Goal: Information Seeking & Learning: Learn about a topic

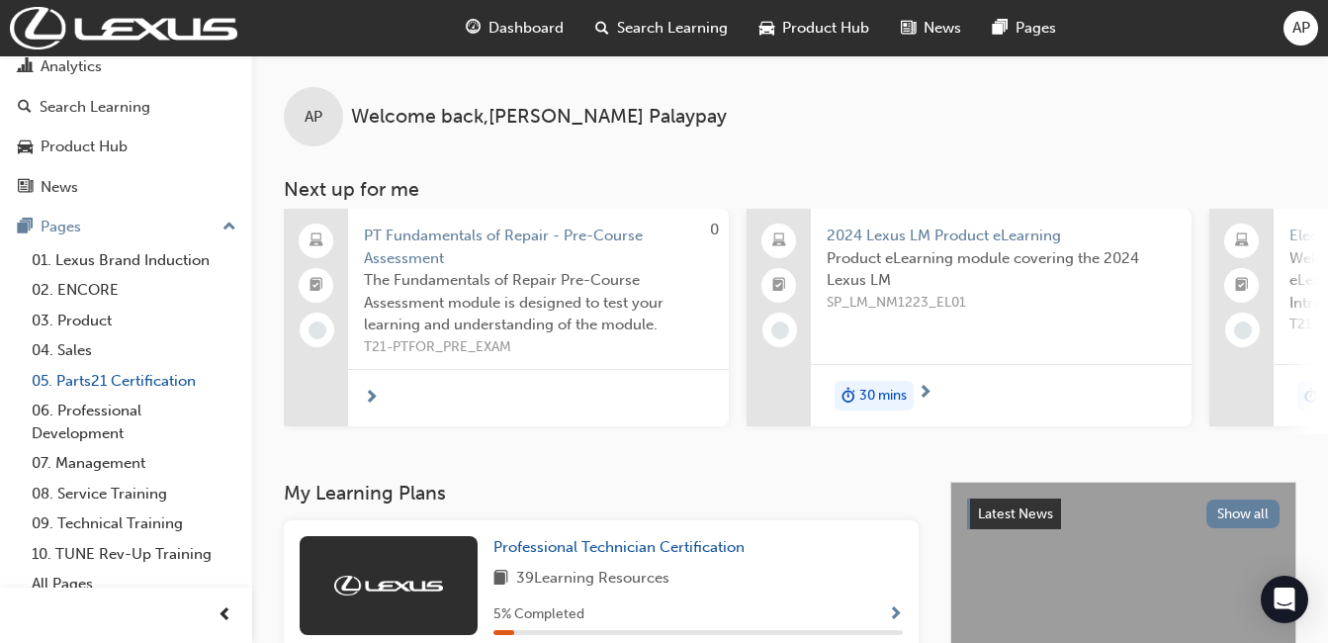
scroll to position [113, 0]
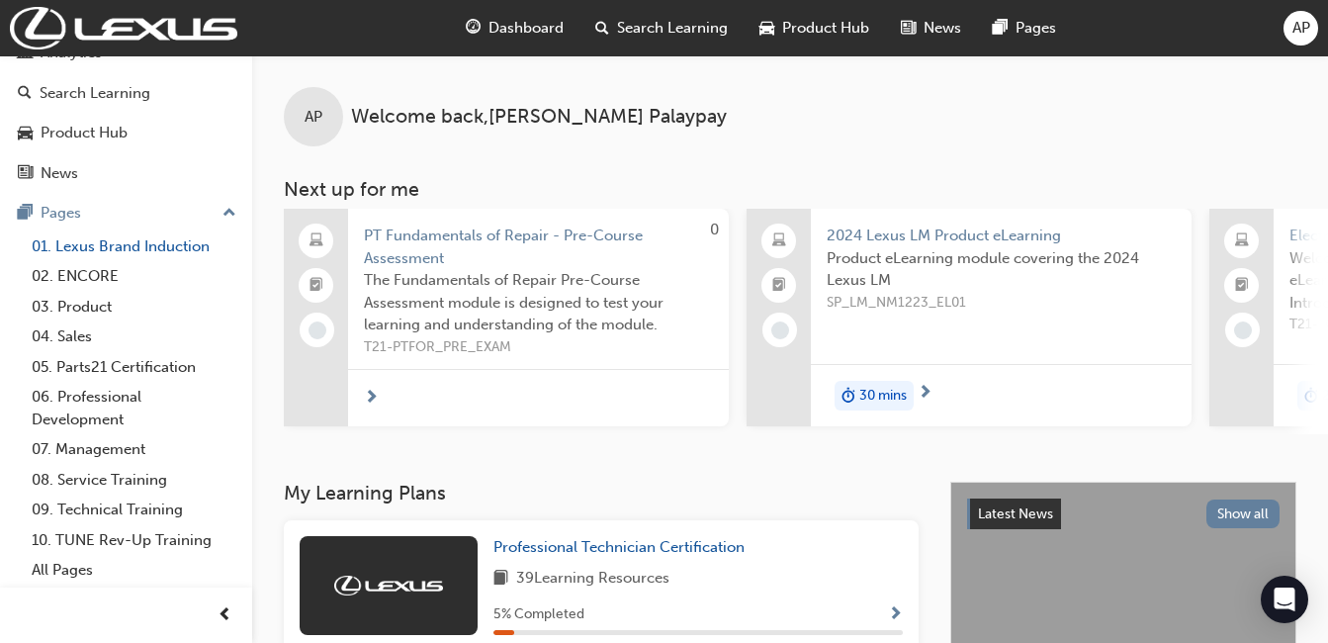
click at [121, 245] on link "01. Lexus Brand Induction" at bounding box center [134, 246] width 220 height 31
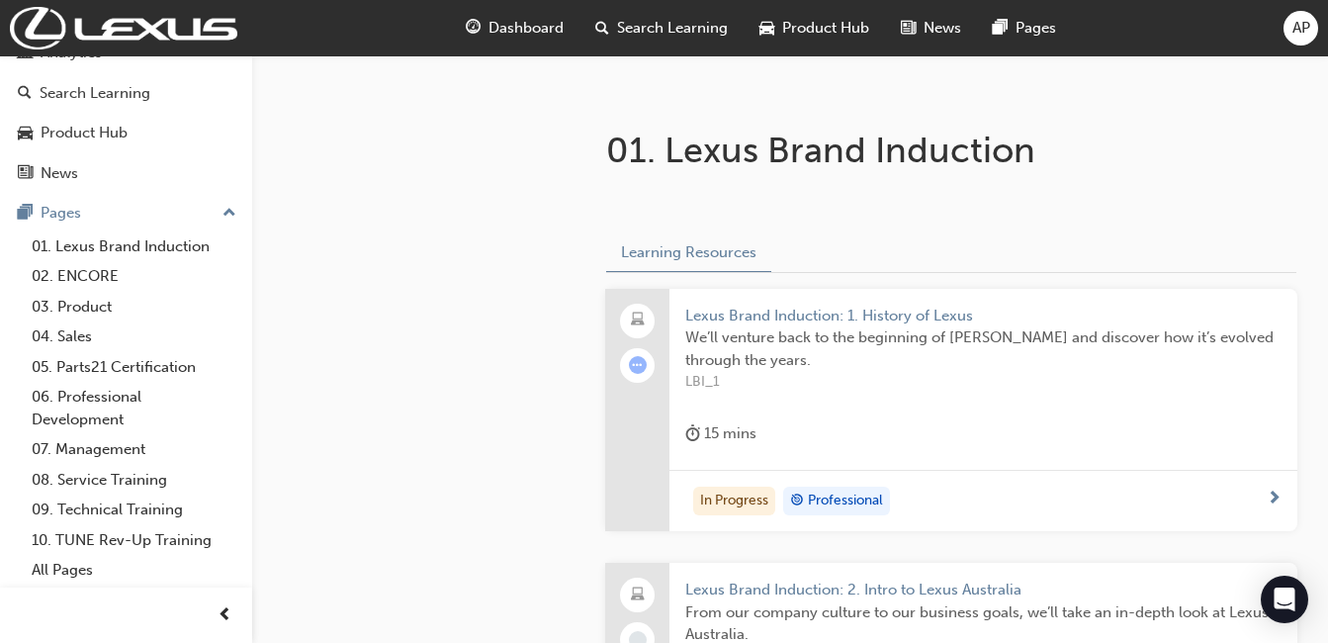
scroll to position [396, 0]
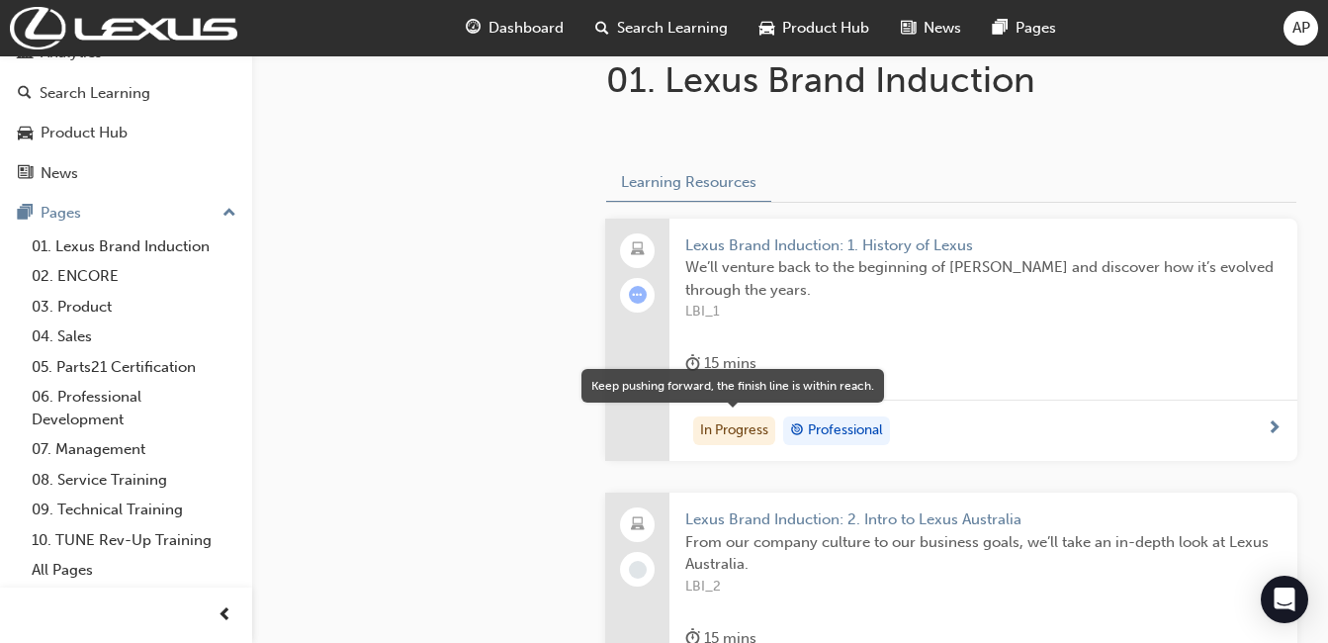
click at [727, 435] on div "In Progress" at bounding box center [734, 431] width 82 height 30
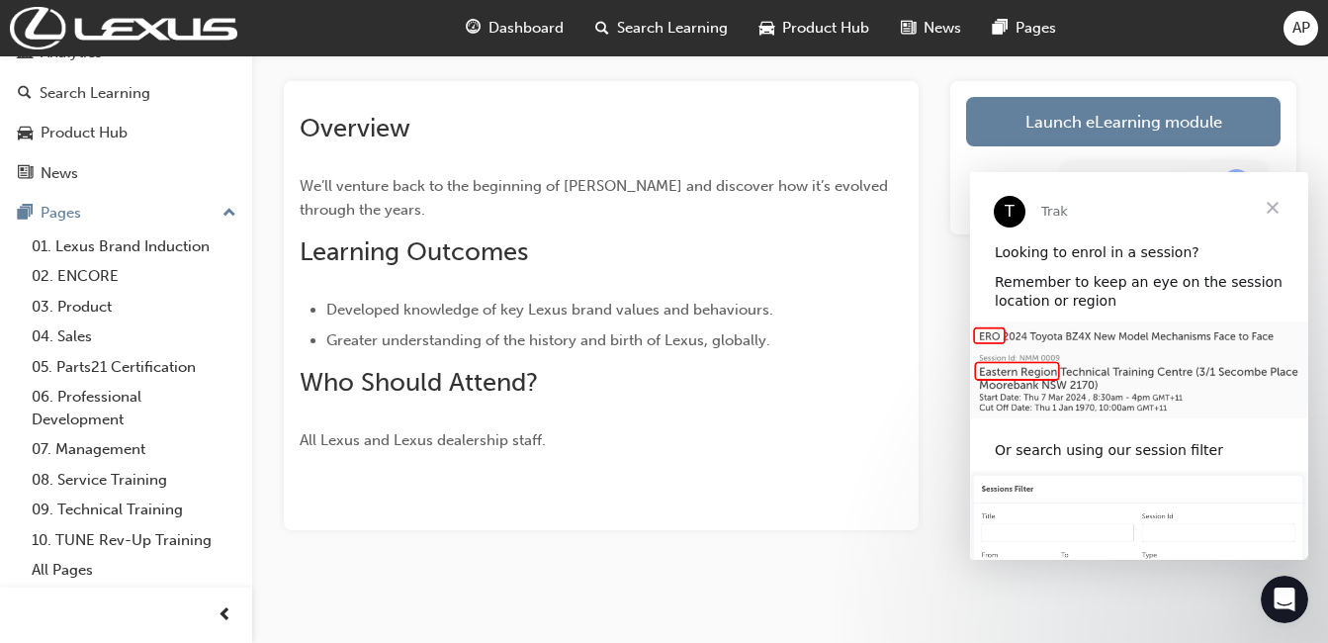
click at [1013, 209] on span "Close" at bounding box center [1272, 207] width 71 height 71
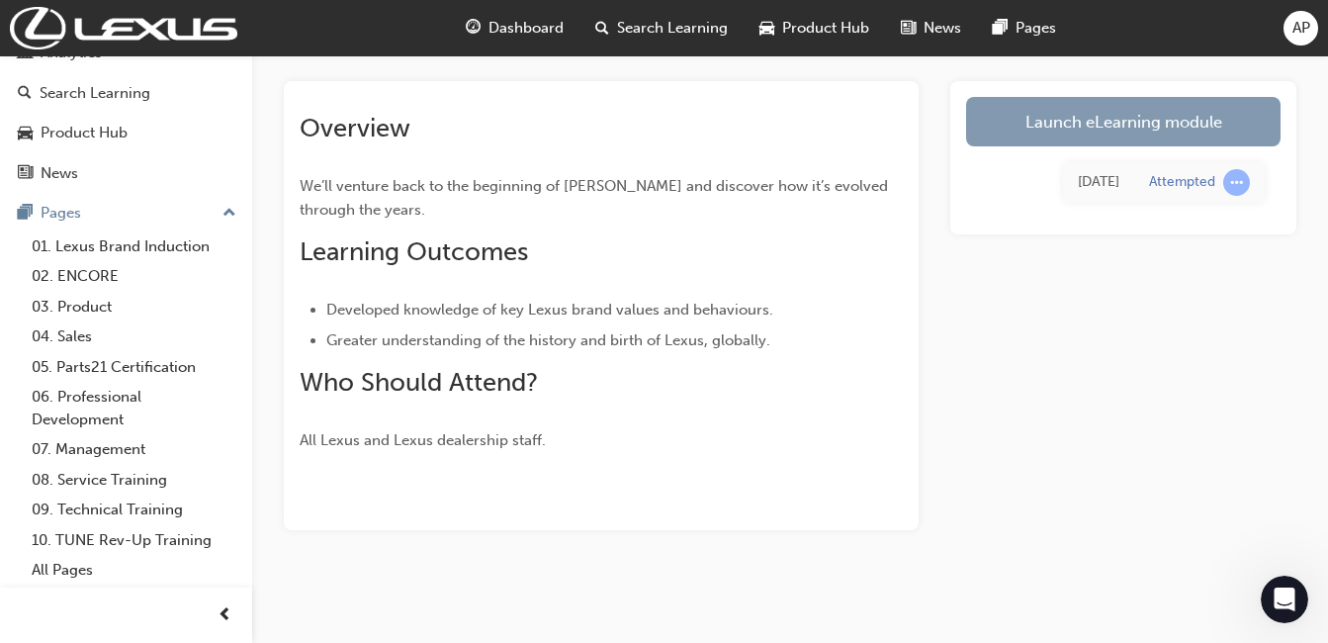
click at [1013, 121] on link "Launch eLearning module" at bounding box center [1123, 121] width 314 height 49
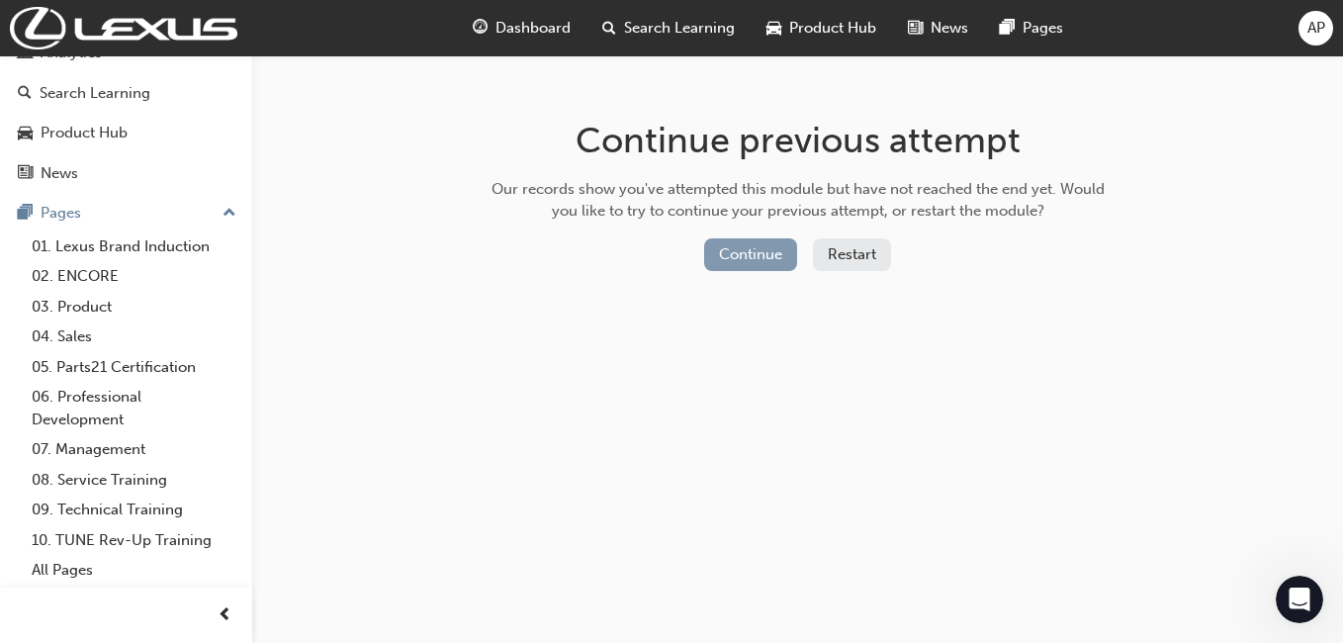
click at [757, 264] on button "Continue" at bounding box center [750, 254] width 93 height 33
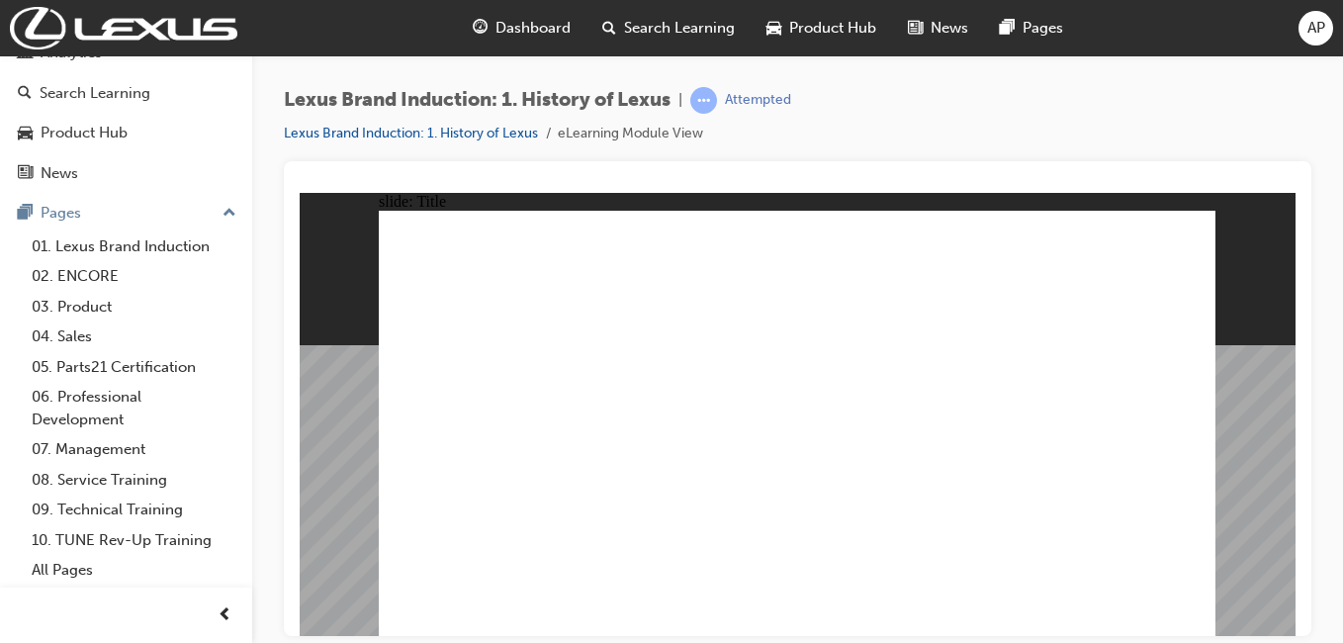
click at [226, 607] on span "prev-icon" at bounding box center [225, 615] width 15 height 25
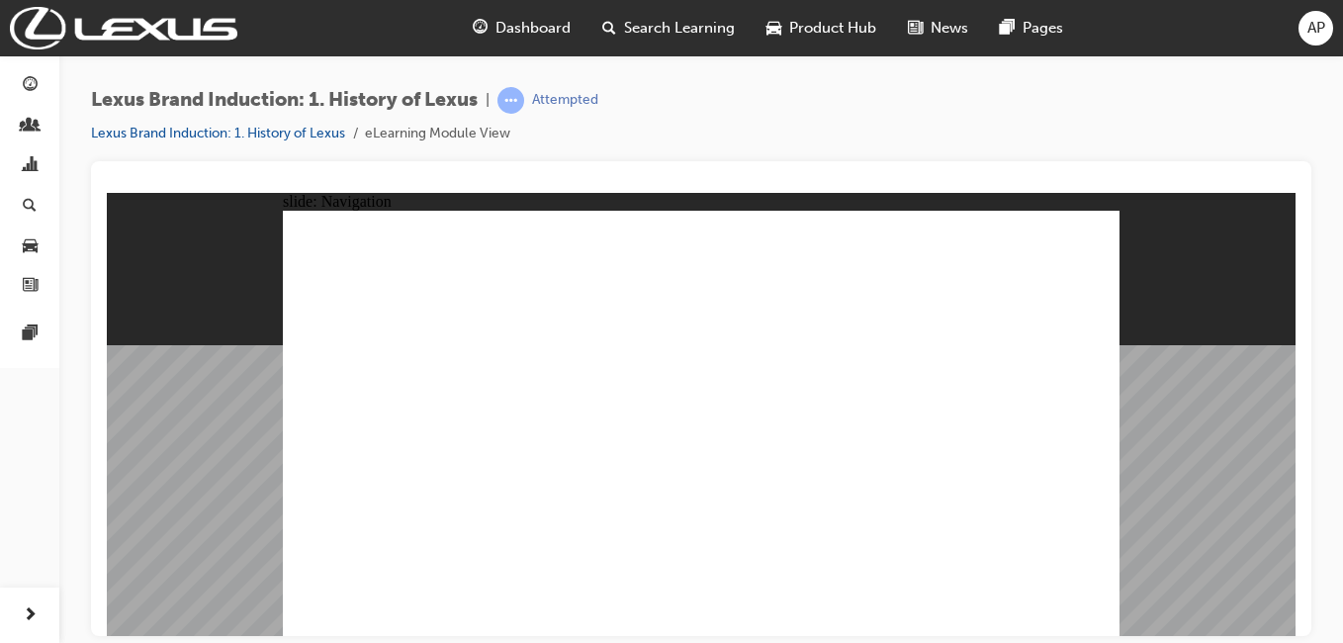
click at [1013, 475] on div "slide: Navigation Rectangle 3 Triangle 1 HOW TO This is the Close button. Click…" at bounding box center [701, 413] width 1189 height 443
click at [17, 606] on div "button" at bounding box center [30, 615] width 40 height 40
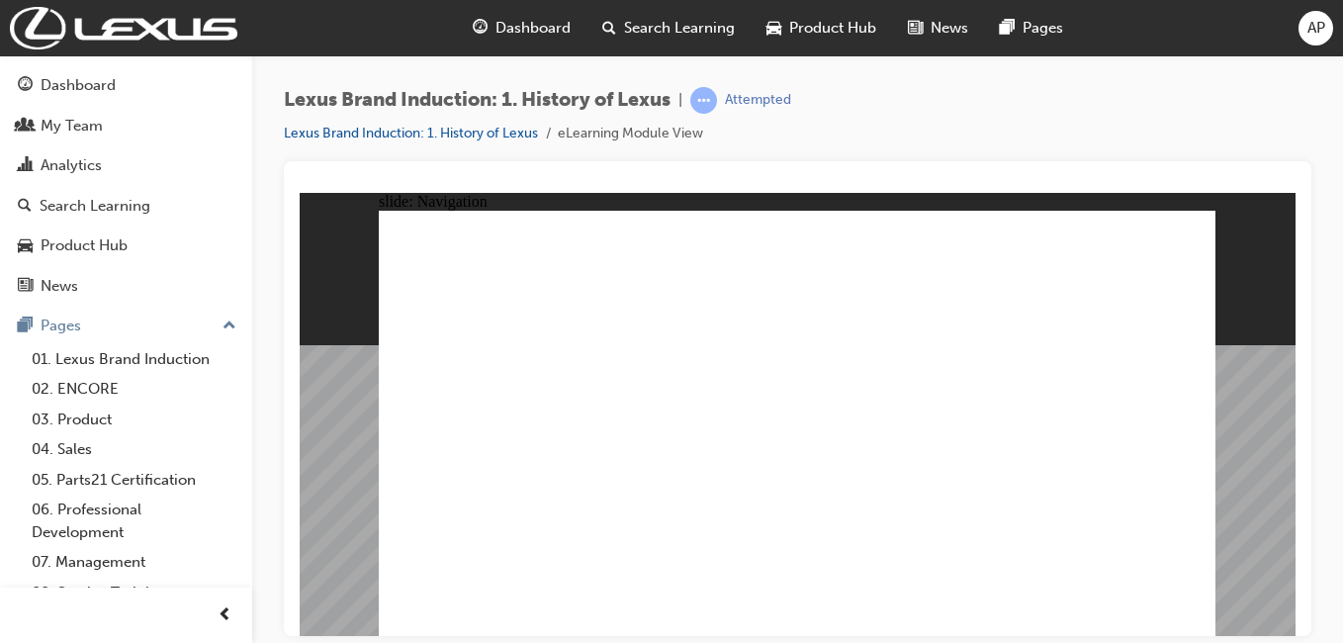
click at [1013, 263] on div "Lexus Brand Induction: 1. History of Lexus | Attempted Lexus Brand Induction: 1…" at bounding box center [797, 324] width 1091 height 538
click at [490, 133] on link "Lexus Brand Induction: 1. History of Lexus" at bounding box center [411, 133] width 254 height 17
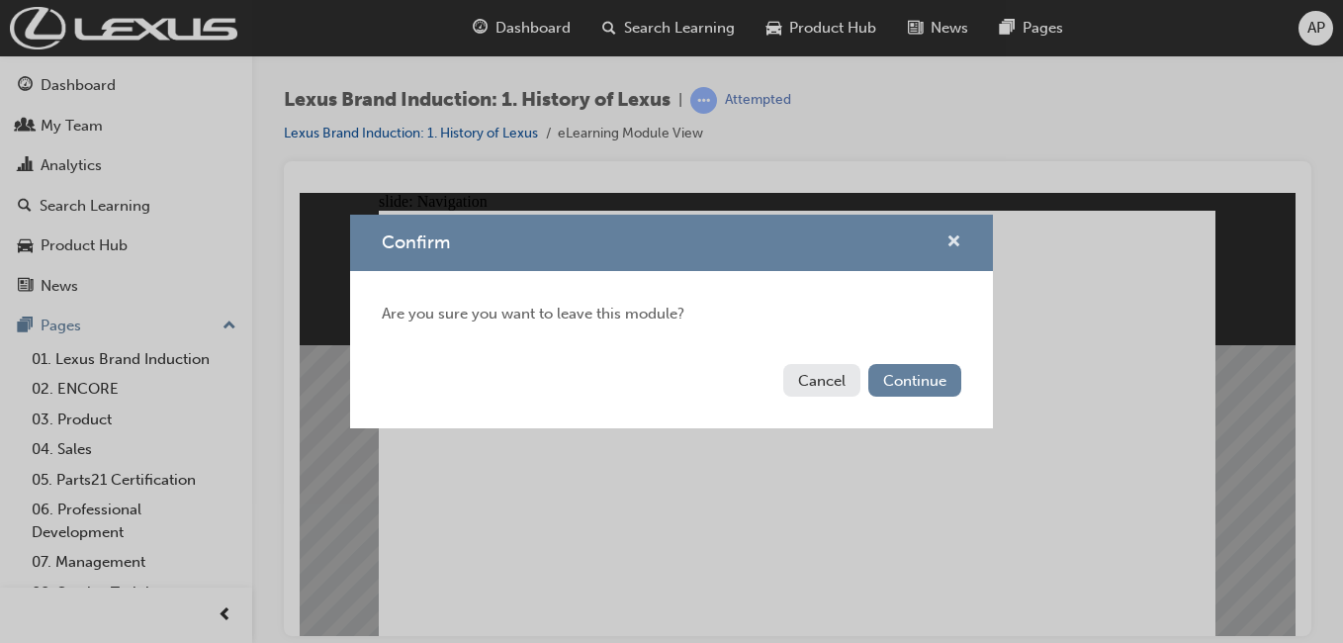
click at [960, 241] on span "cross-icon" at bounding box center [953, 243] width 15 height 18
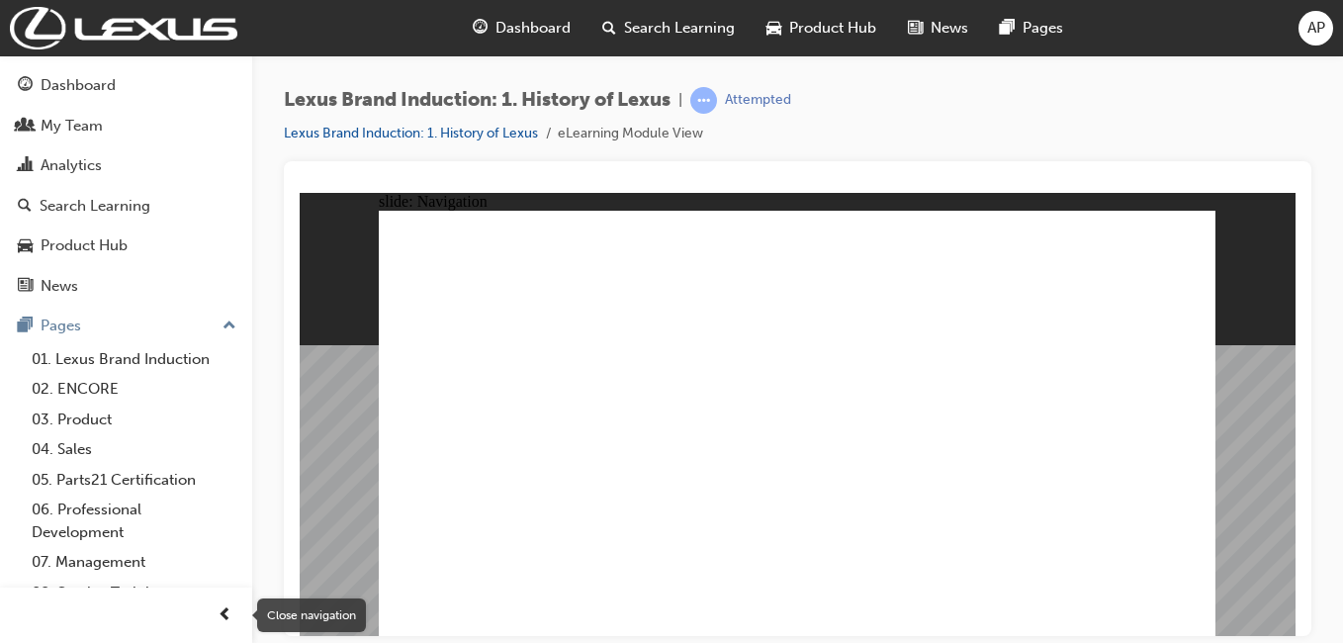
drag, startPoint x: 220, startPoint y: 601, endPoint x: 208, endPoint y: 403, distance: 198.2
click at [220, 601] on div "button" at bounding box center [225, 615] width 40 height 40
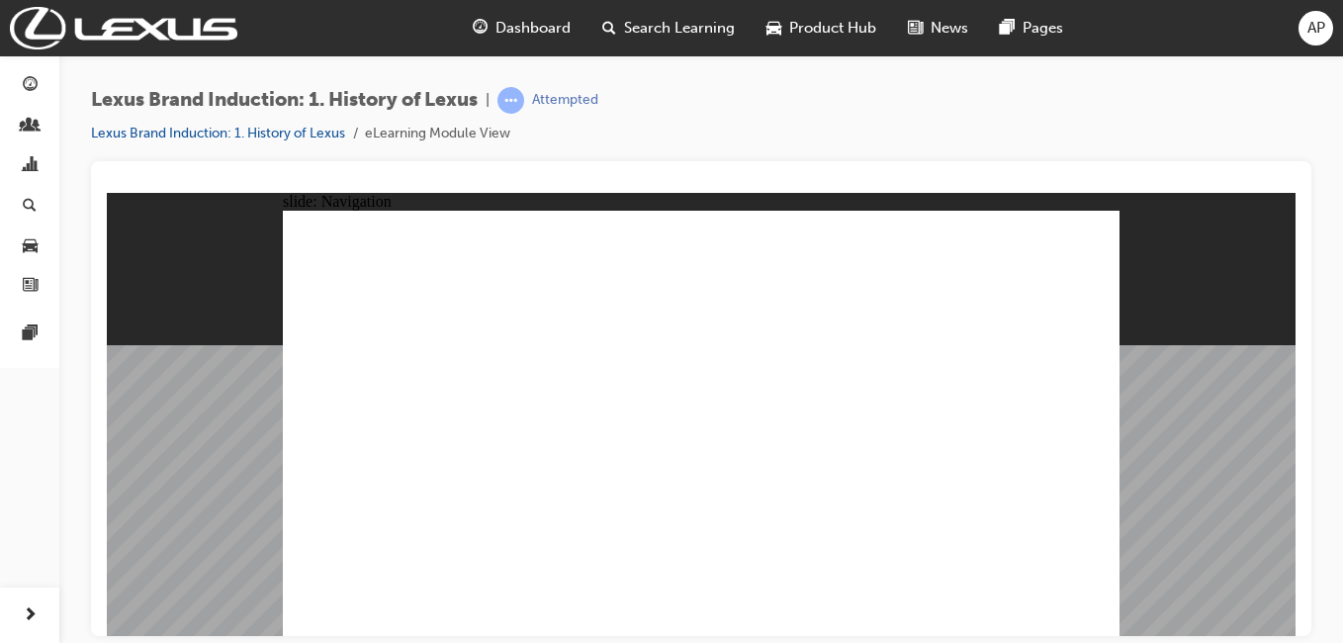
click at [291, 134] on link "Lexus Brand Induction: 1. History of Lexus" at bounding box center [218, 133] width 254 height 17
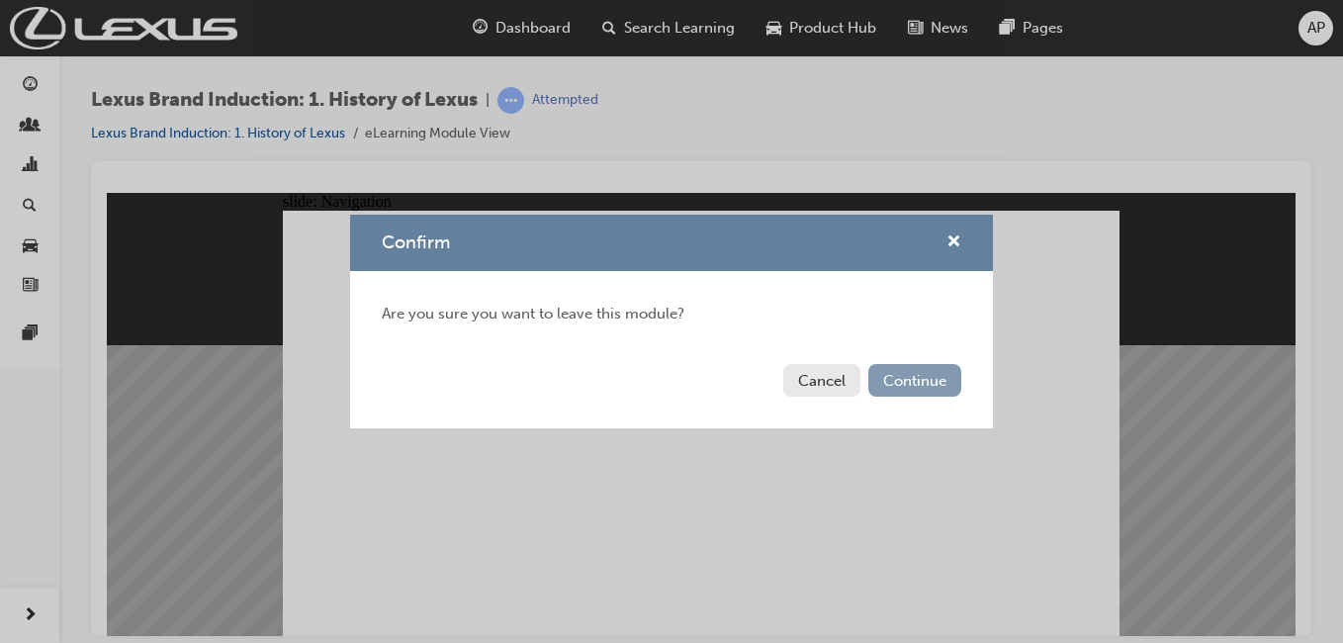
click at [900, 386] on button "Continue" at bounding box center [914, 380] width 93 height 33
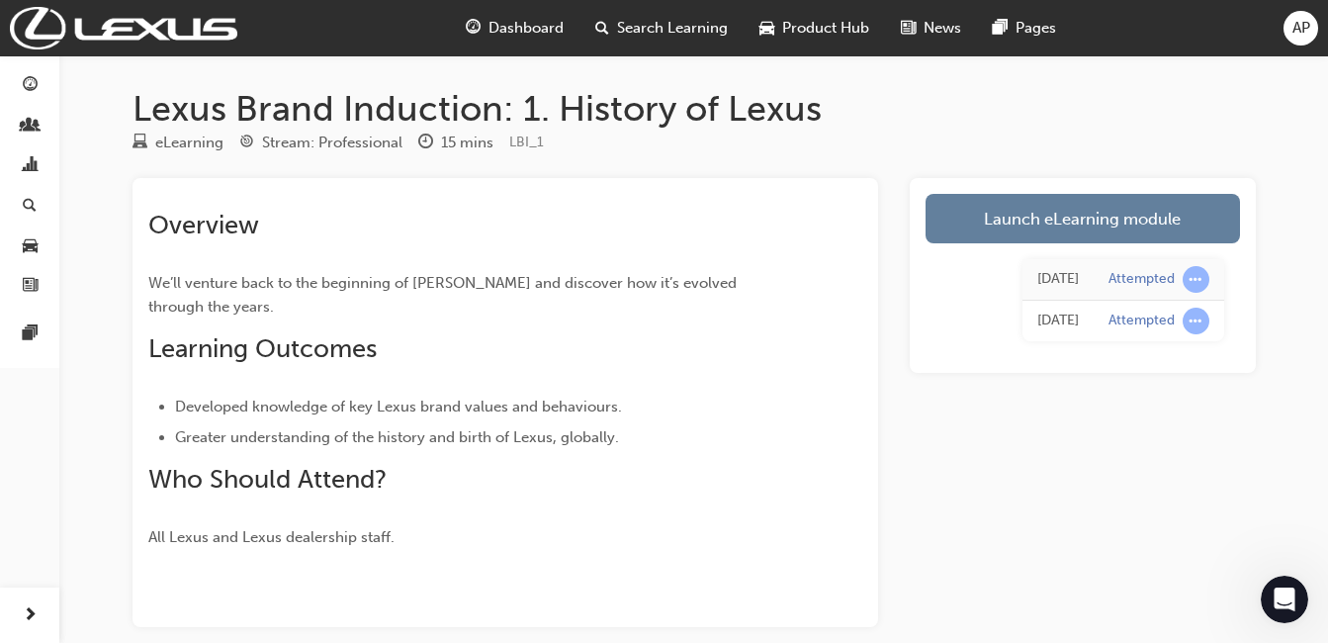
click at [1013, 283] on div "[DATE]" at bounding box center [1058, 279] width 42 height 23
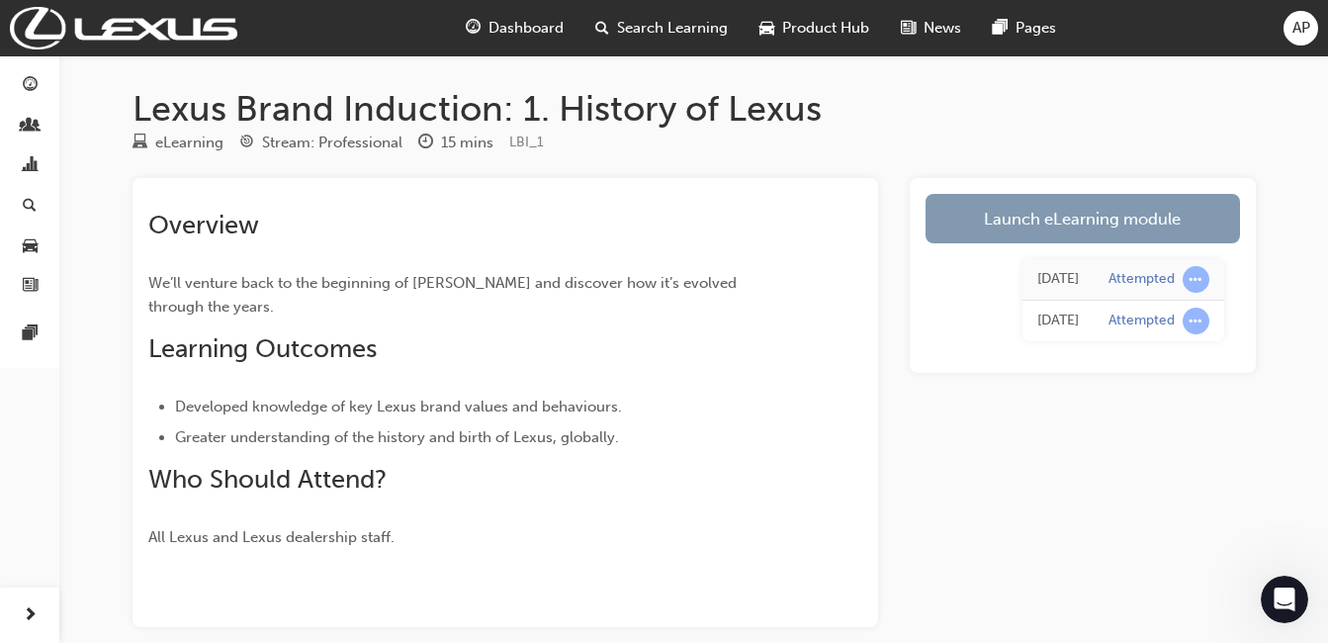
click at [1013, 210] on link "Launch eLearning module" at bounding box center [1082, 218] width 314 height 49
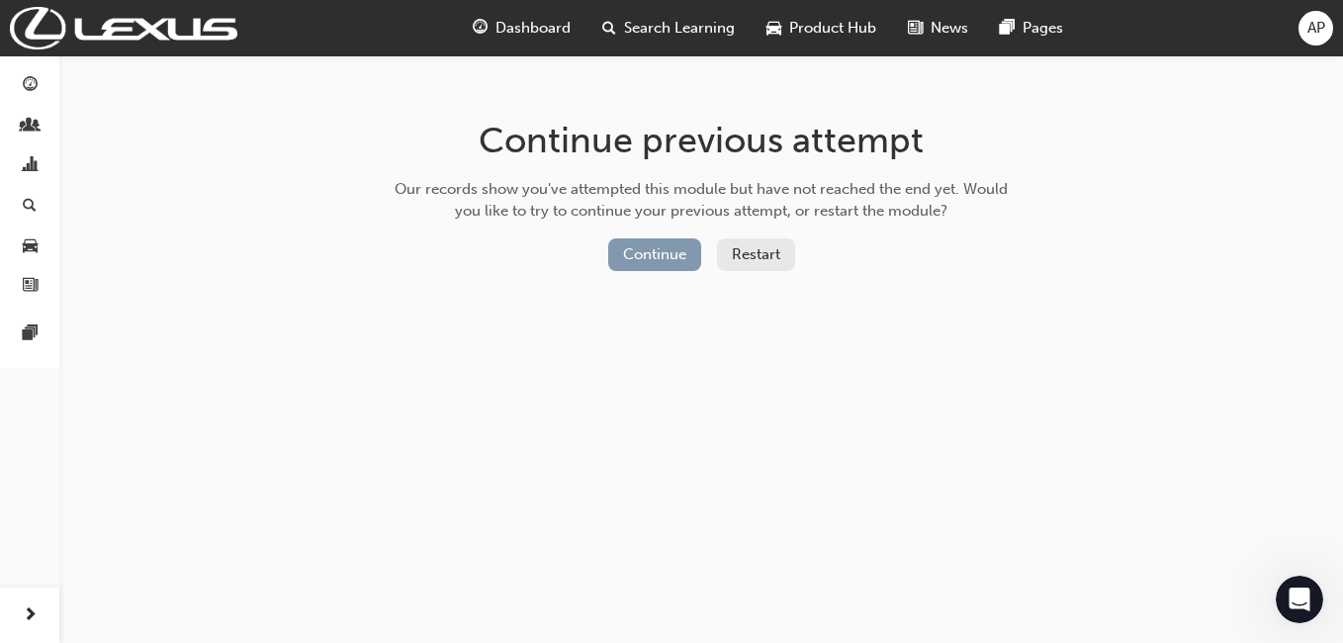
click at [683, 257] on button "Continue" at bounding box center [654, 254] width 93 height 33
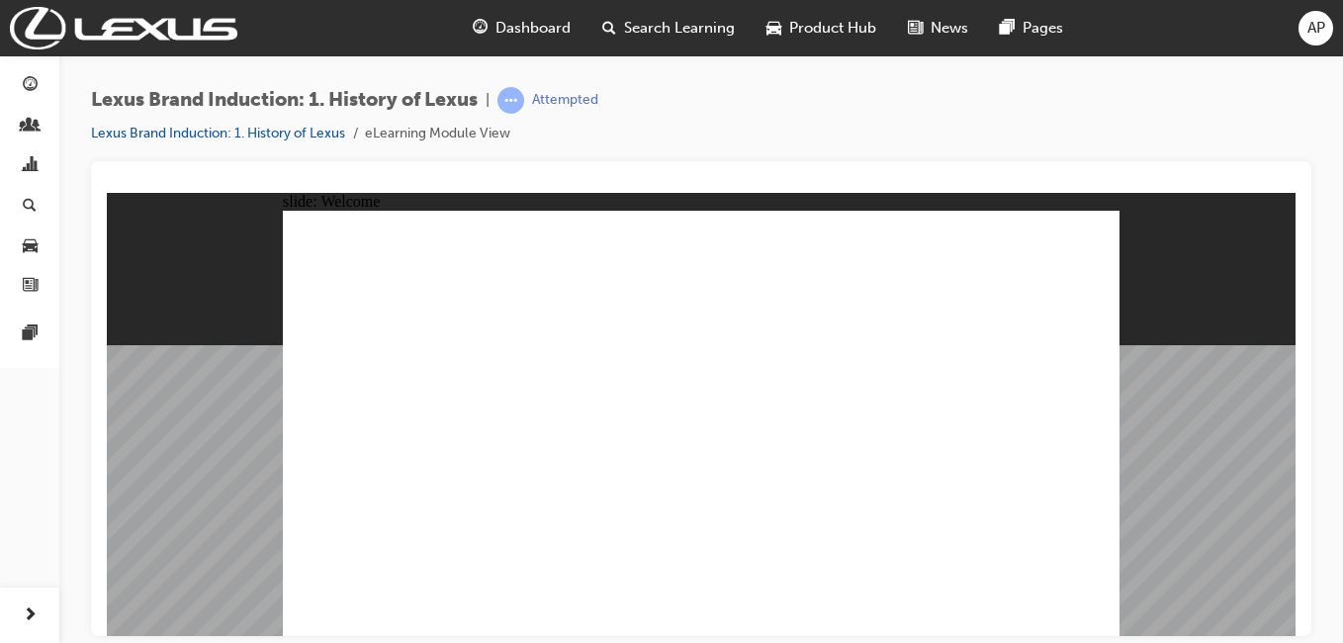
click at [887, 183] on div at bounding box center [701, 185] width 1189 height 16
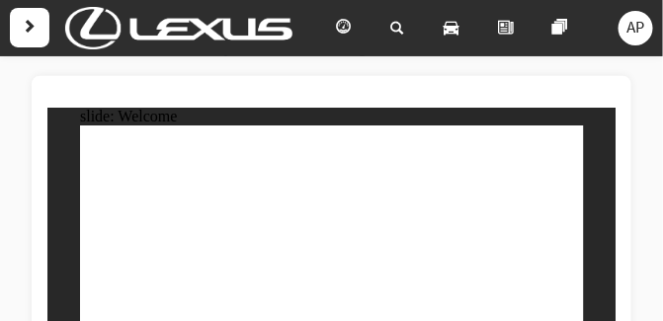
scroll to position [168, 0]
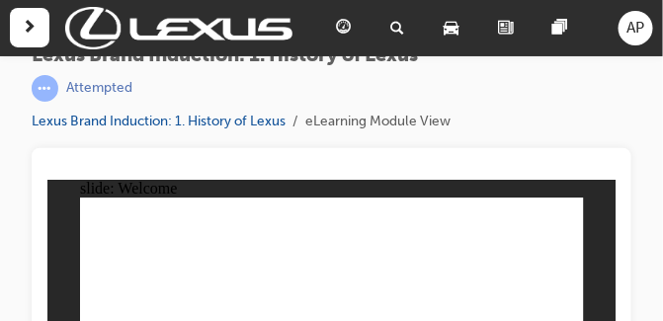
scroll to position [0, 0]
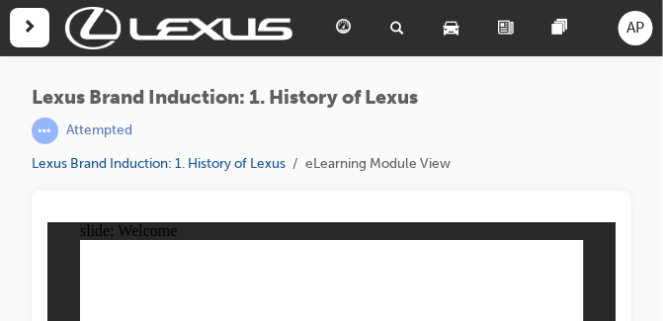
click at [32, 25] on span "next-icon" at bounding box center [30, 28] width 15 height 25
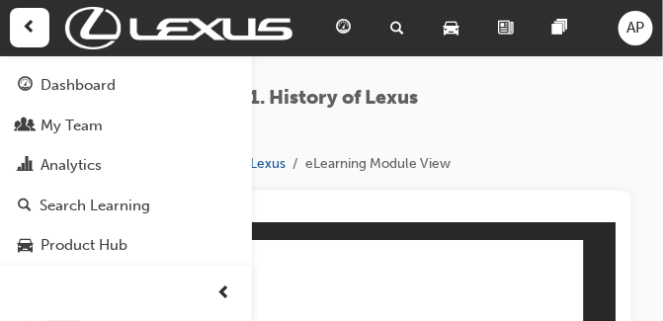
click at [32, 25] on span "prev-icon" at bounding box center [30, 28] width 15 height 25
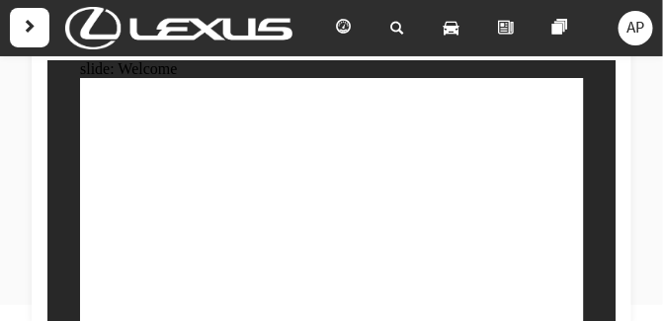
scroll to position [168, 0]
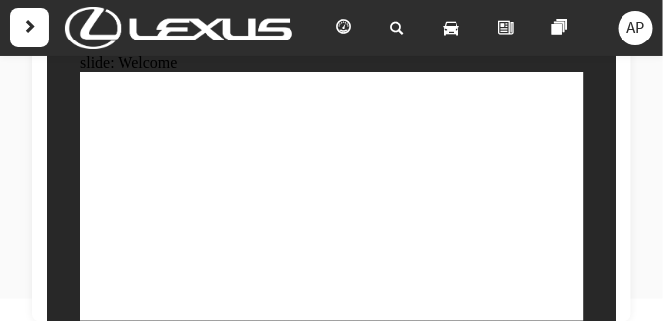
type input "0"
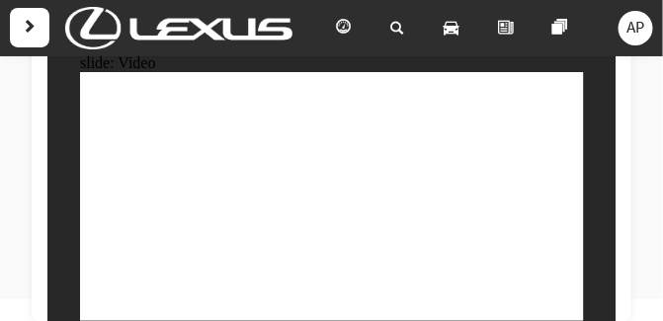
click at [626, 213] on div at bounding box center [332, 173] width 600 height 300
type input "110"
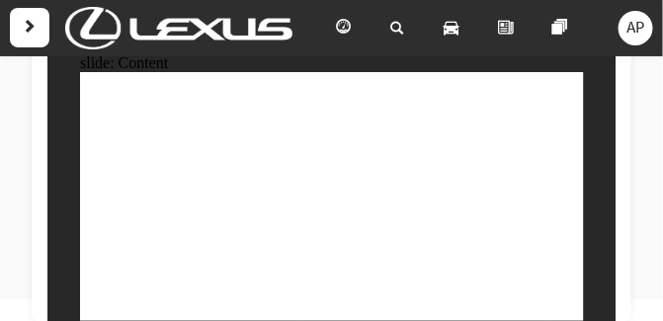
type input "0"
type input "33"
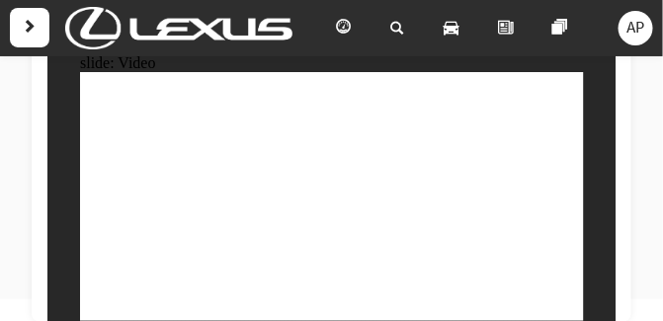
type input "119"
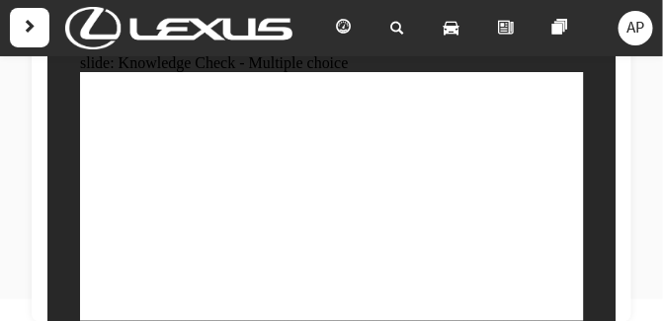
radio input "true"
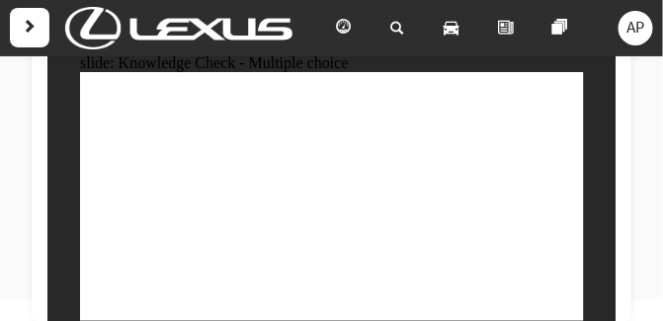
radio input "true"
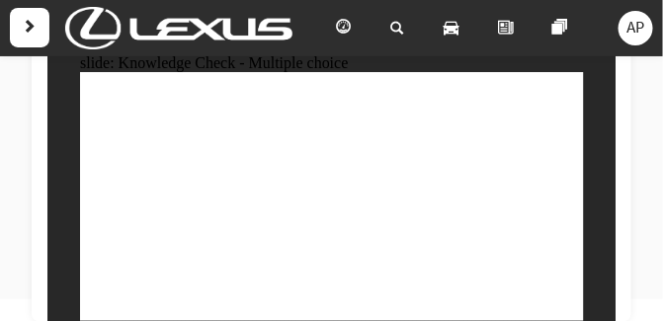
radio input "true"
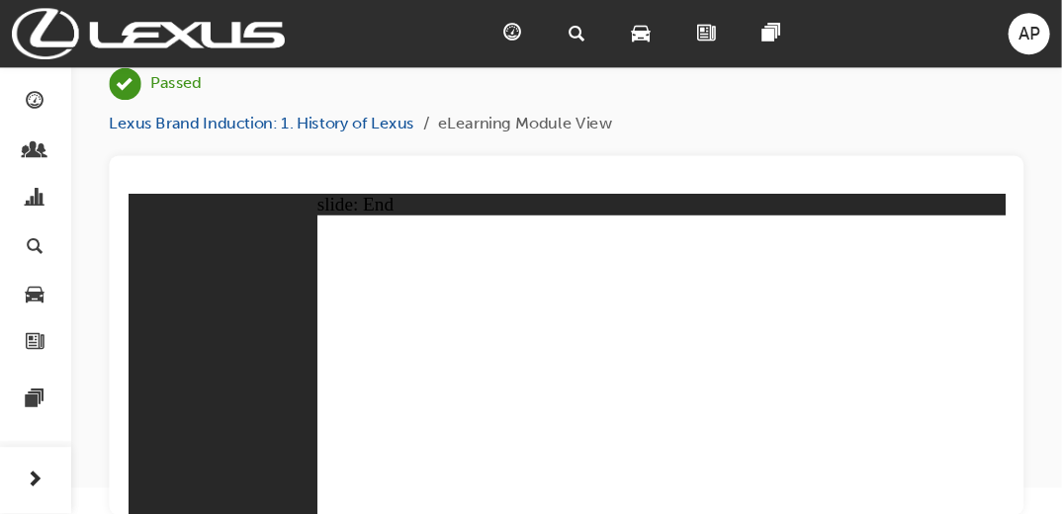
scroll to position [22, 0]
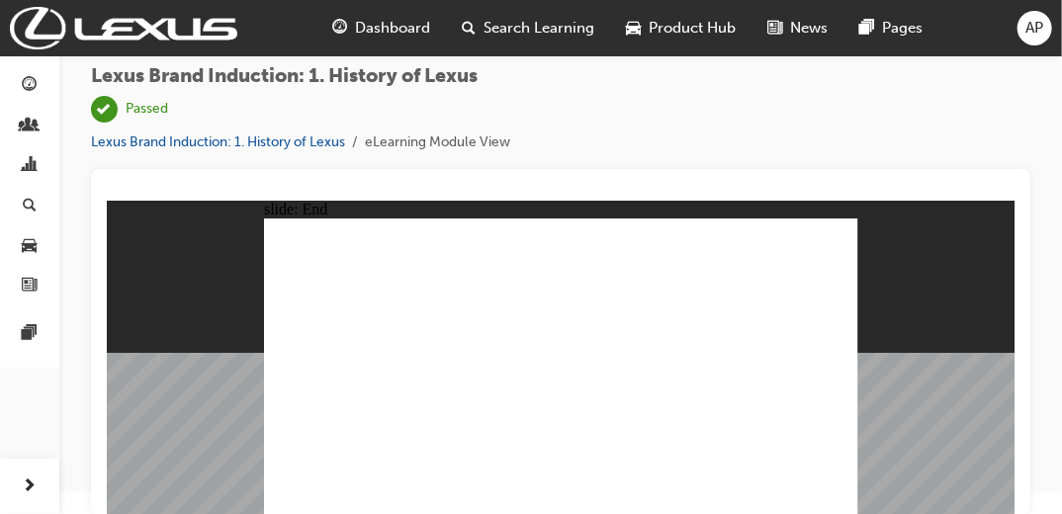
drag, startPoint x: 720, startPoint y: 201, endPoint x: 694, endPoint y: 212, distance: 27.9
click at [395, 31] on span "Dashboard" at bounding box center [392, 28] width 75 height 23
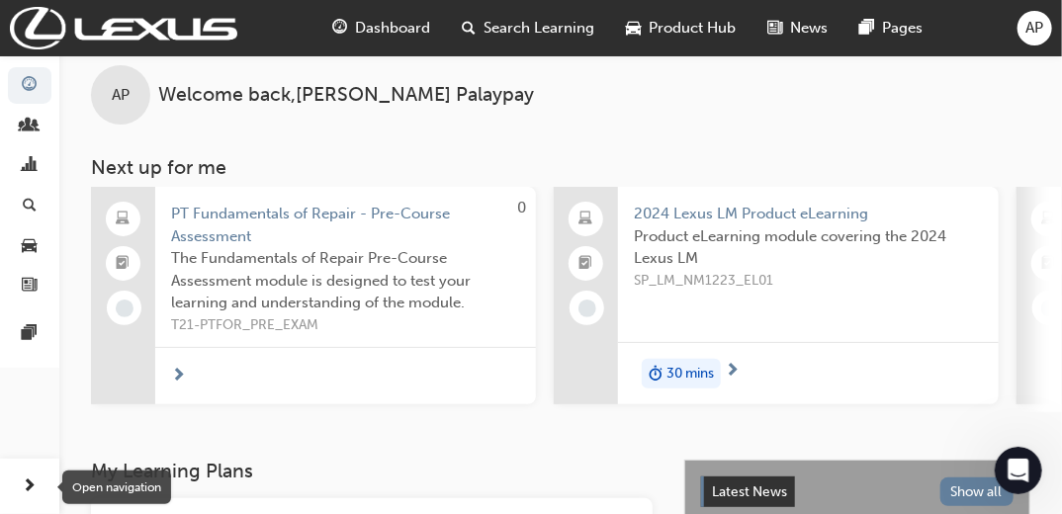
click at [17, 486] on div "button" at bounding box center [30, 487] width 40 height 40
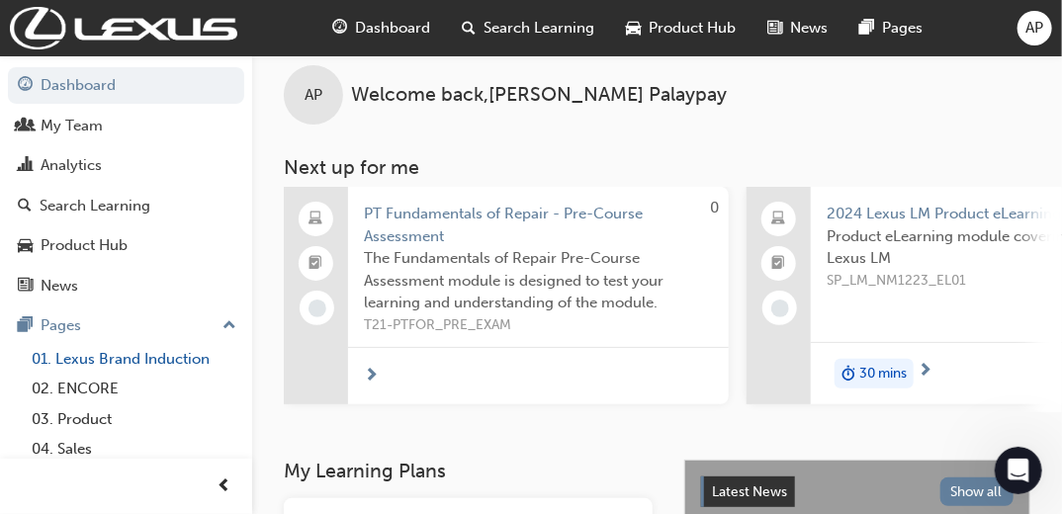
click at [92, 356] on link "01. Lexus Brand Induction" at bounding box center [134, 359] width 220 height 31
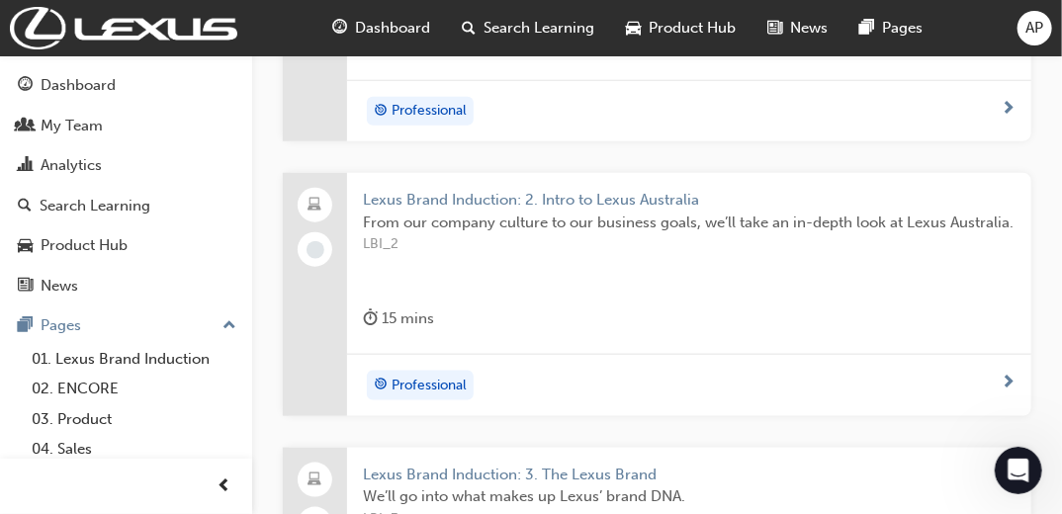
scroll to position [633, 0]
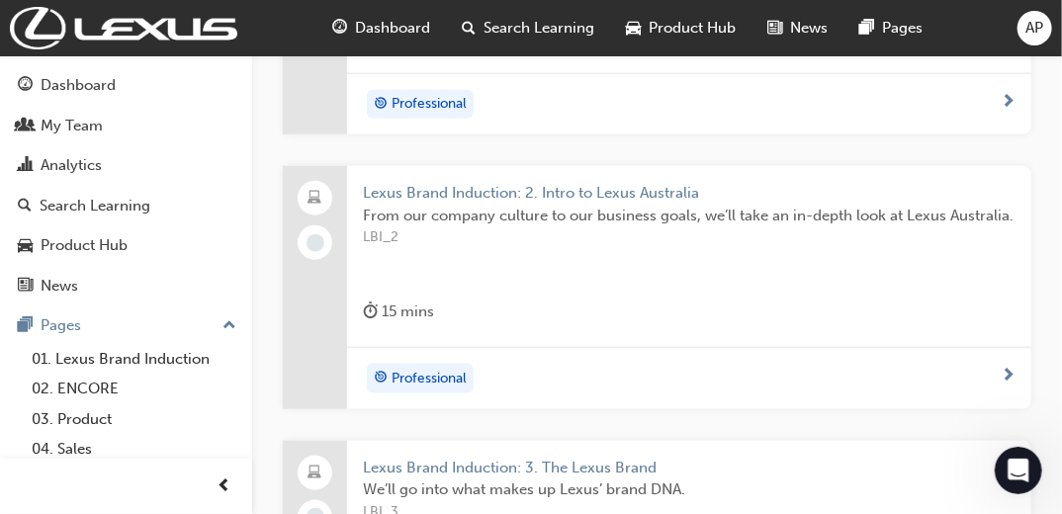
click at [489, 189] on span "Lexus Brand Induction: 2. Intro to Lexus Australia" at bounding box center [689, 193] width 653 height 23
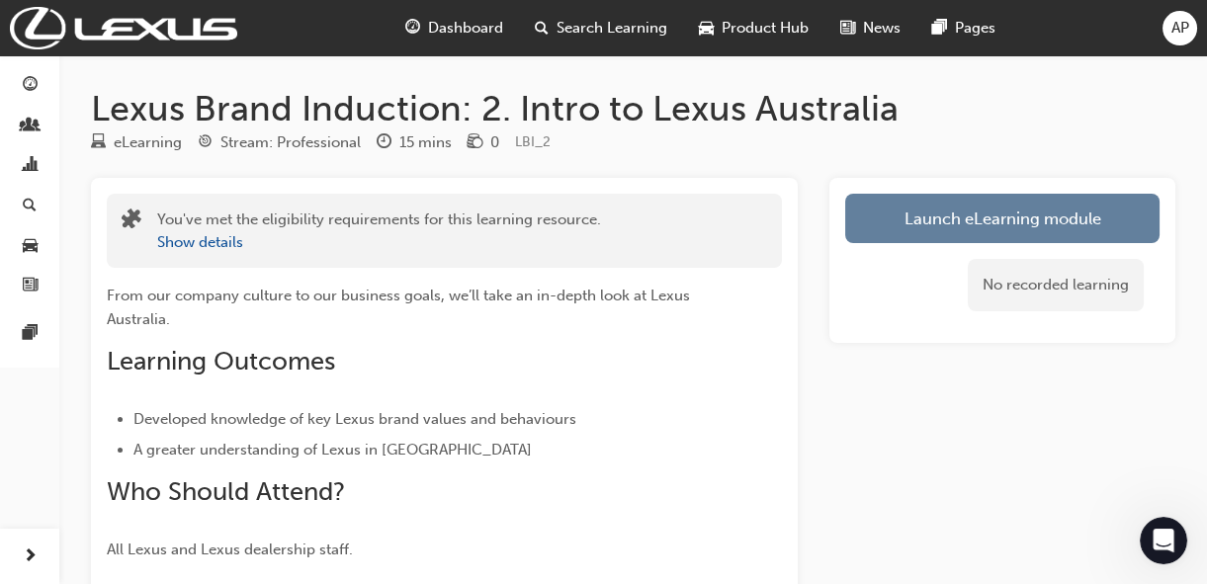
drag, startPoint x: 1041, startPoint y: 1, endPoint x: 807, endPoint y: 168, distance: 287.8
click at [807, 168] on div "Lexus Brand Induction: 2. Intro to Lexus Australia eLearning Stream: Profession…" at bounding box center [633, 395] width 1148 height 616
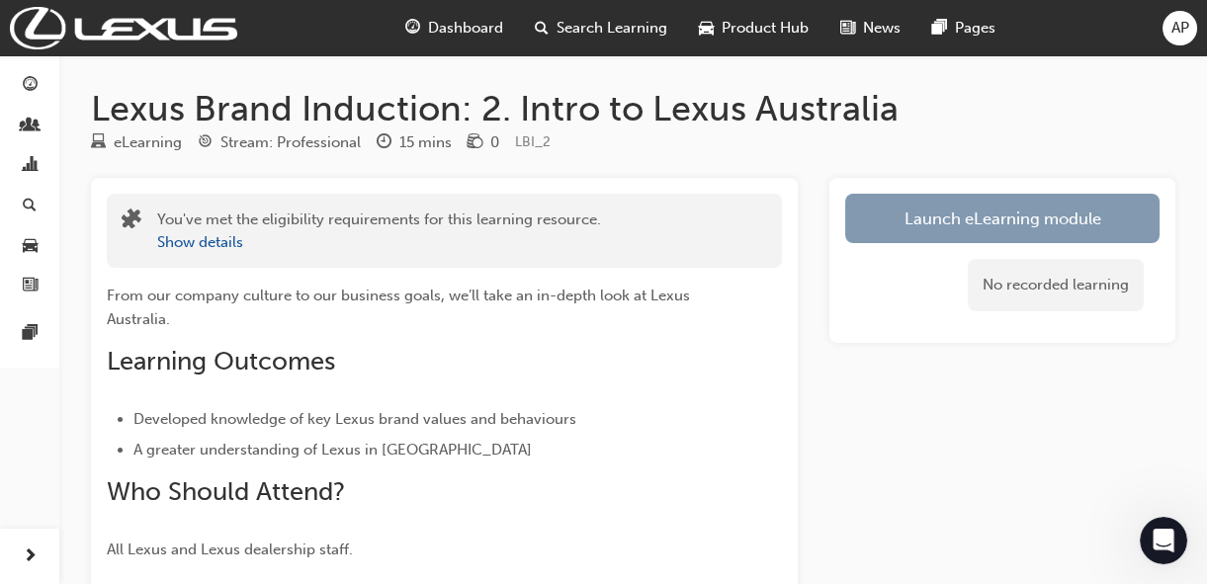
click at [944, 226] on link "Launch eLearning module" at bounding box center [1002, 218] width 314 height 49
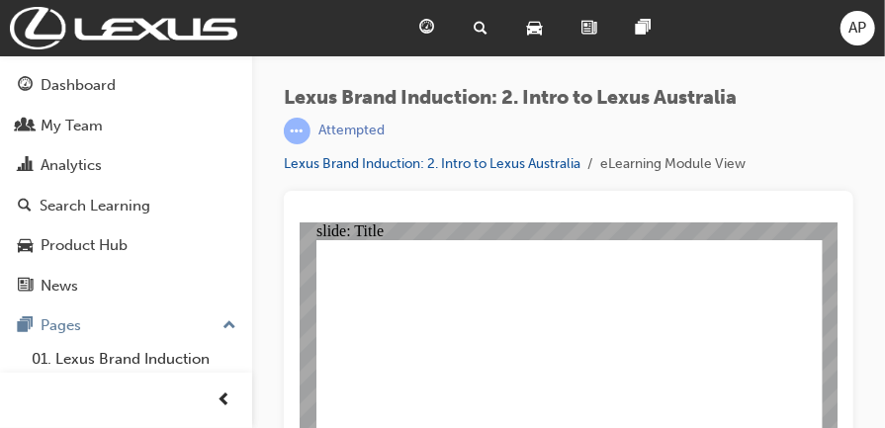
scroll to position [61, 0]
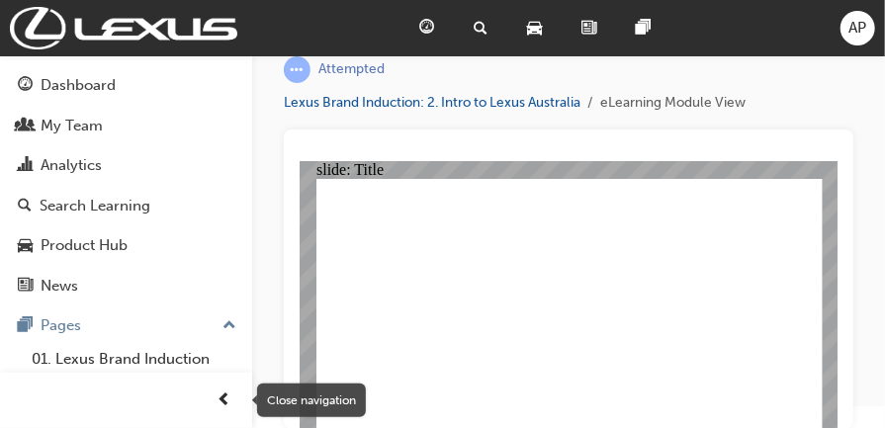
click at [221, 393] on span "prev-icon" at bounding box center [225, 401] width 15 height 25
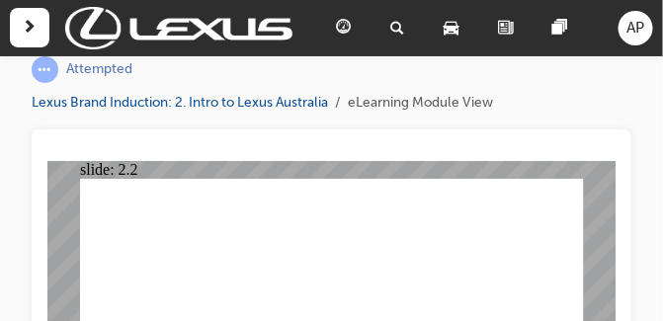
drag, startPoint x: 811, startPoint y: 0, endPoint x: 425, endPoint y: 113, distance: 401.8
click at [425, 113] on div "Lexus Brand Induction: 2. Intro to Lexus Australia | Attempted Lexus Brand Indu…" at bounding box center [332, 78] width 600 height 104
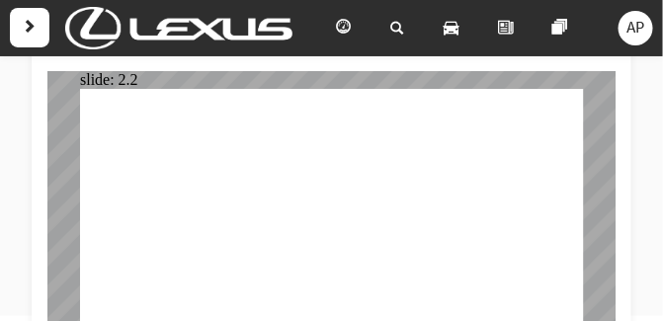
scroll to position [168, 0]
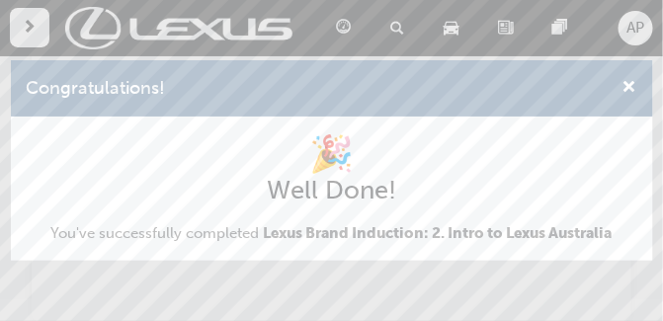
scroll to position [0, 0]
click at [626, 87] on span "cross-icon" at bounding box center [630, 89] width 15 height 18
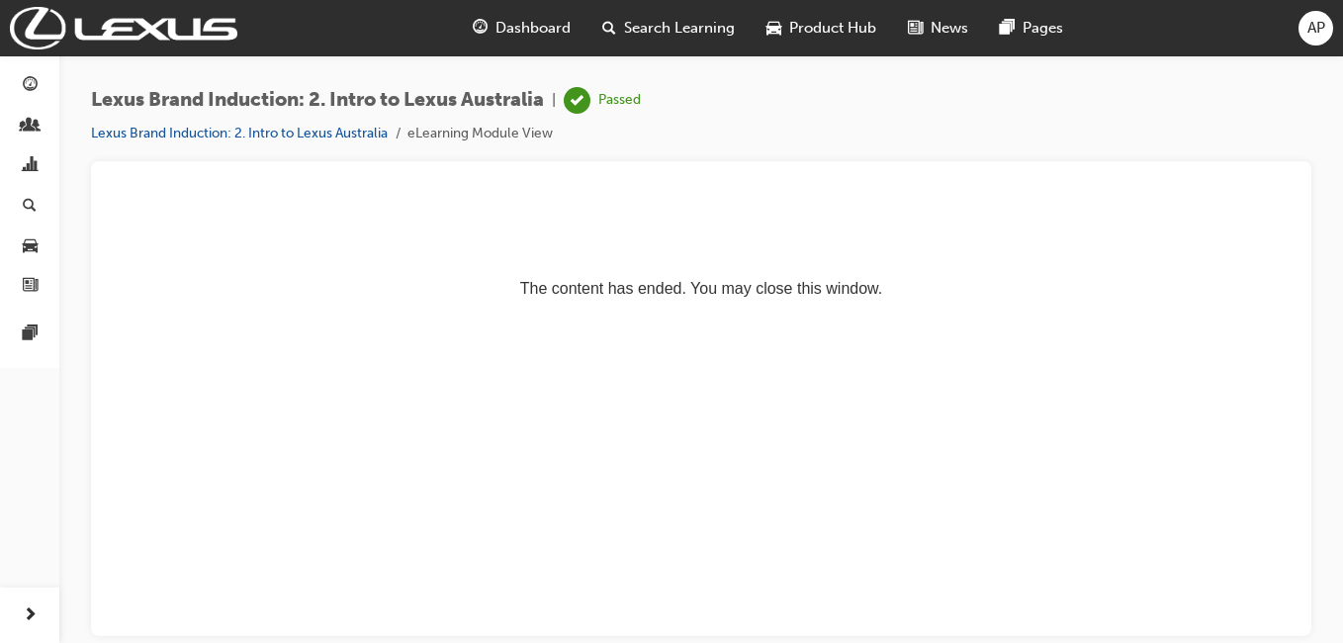
drag, startPoint x: 744, startPoint y: 193, endPoint x: 816, endPoint y: 219, distance: 76.6
click at [816, 219] on p "The content has ended. You may close this window." at bounding box center [701, 252] width 1173 height 89
click at [19, 604] on div "button" at bounding box center [30, 615] width 40 height 40
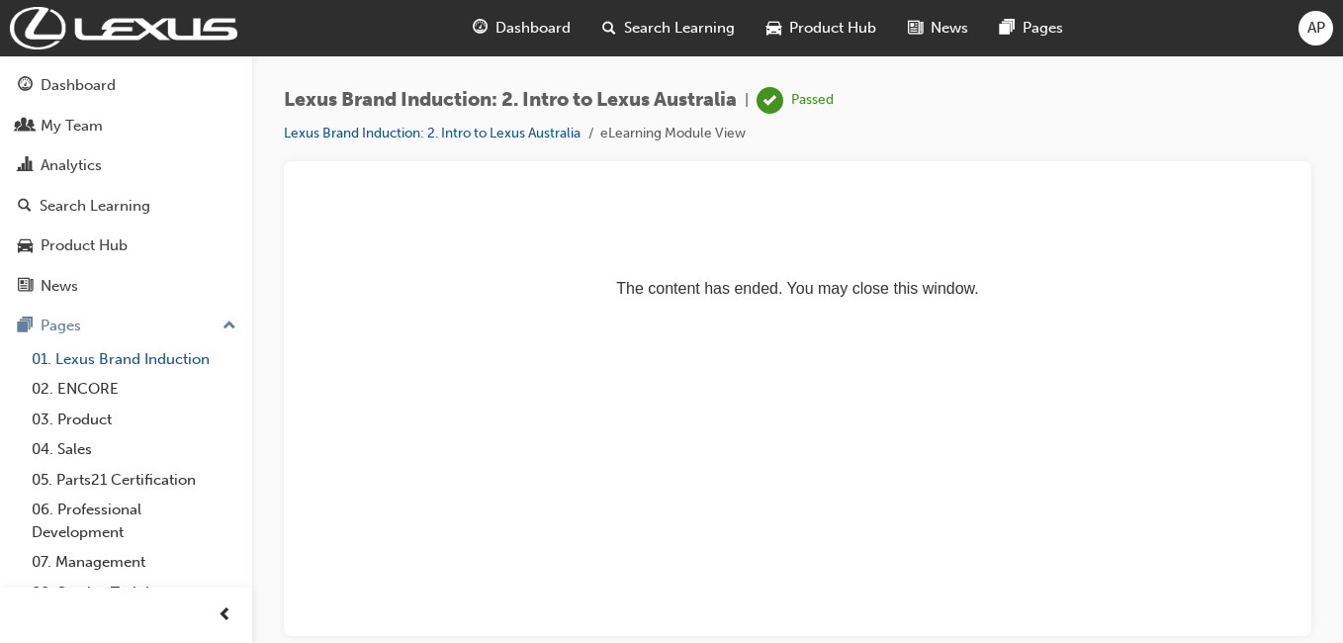
click at [101, 353] on link "01. Lexus Brand Induction" at bounding box center [134, 359] width 220 height 31
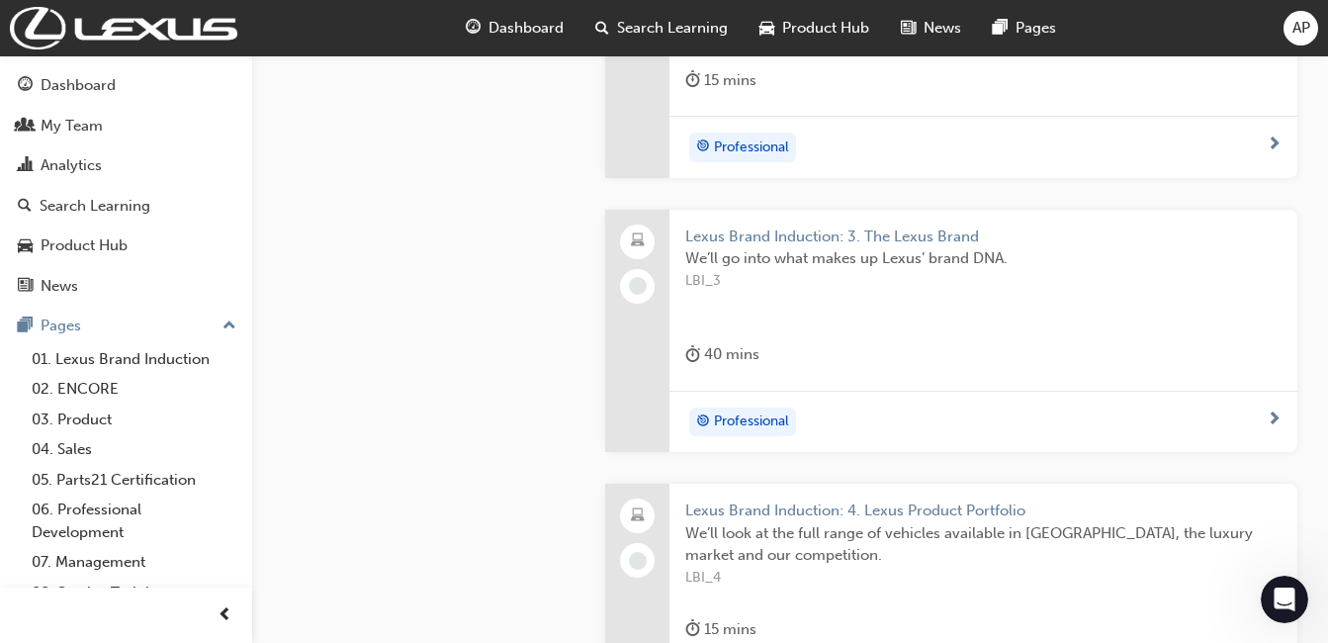
scroll to position [975, 0]
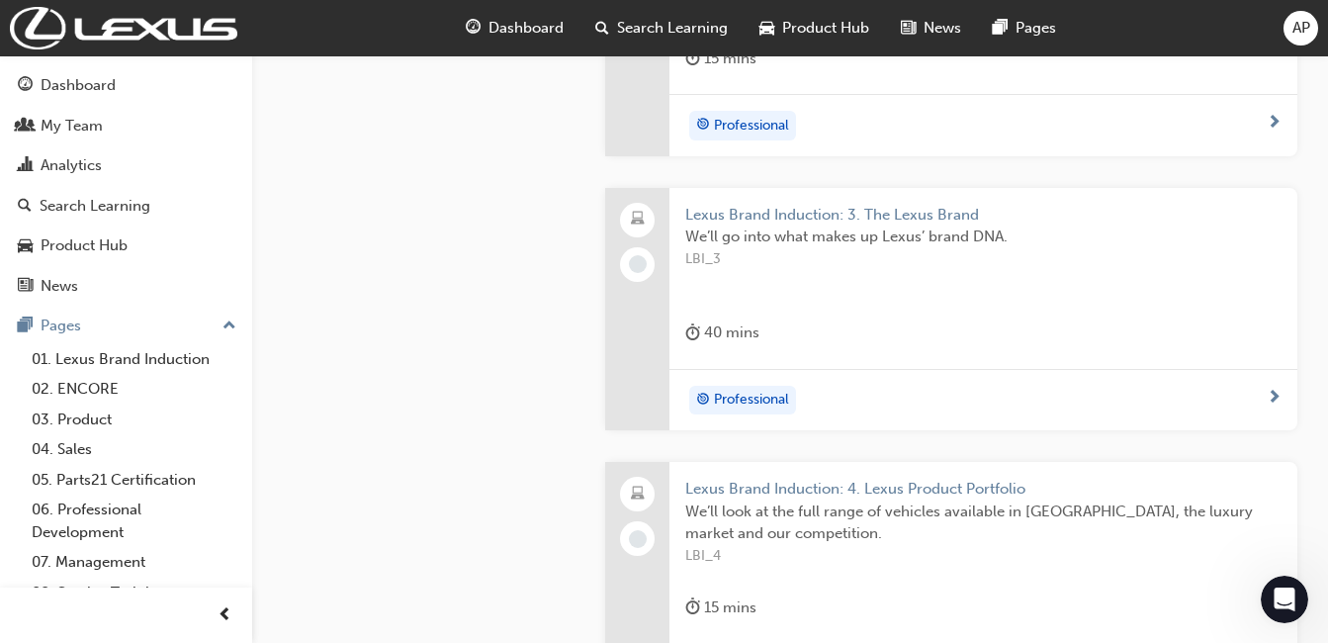
click at [765, 212] on span "Lexus Brand Induction: 3. The Lexus Brand" at bounding box center [983, 215] width 596 height 23
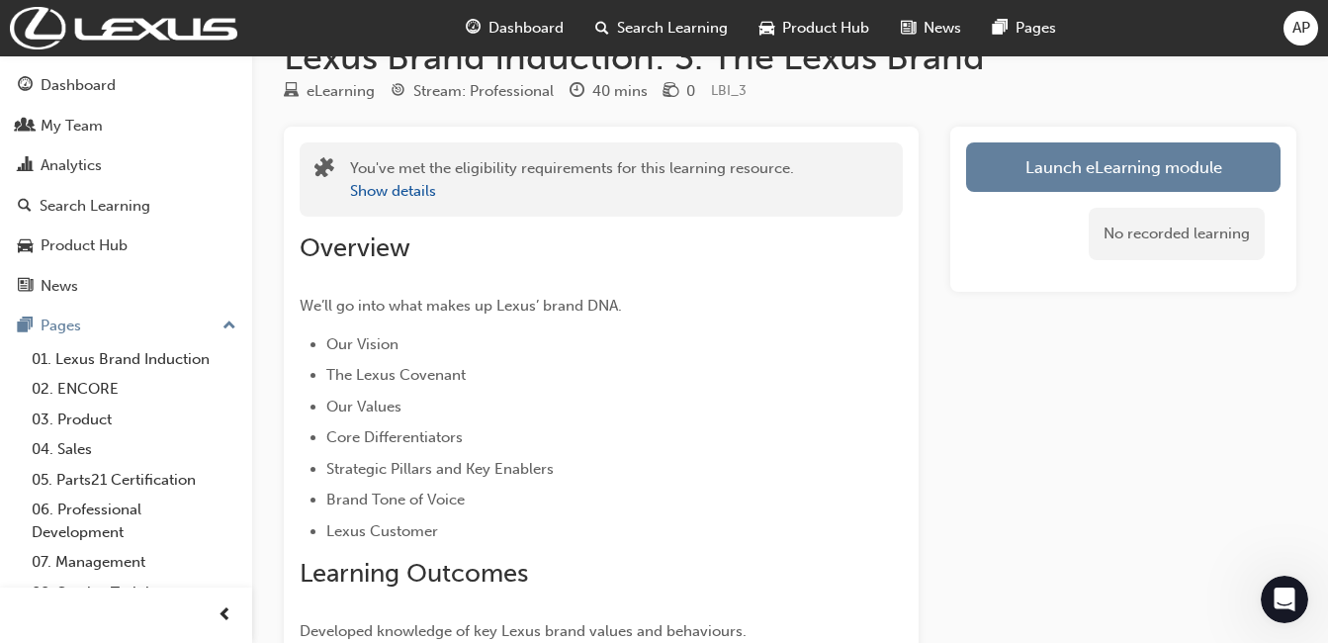
scroll to position [99, 0]
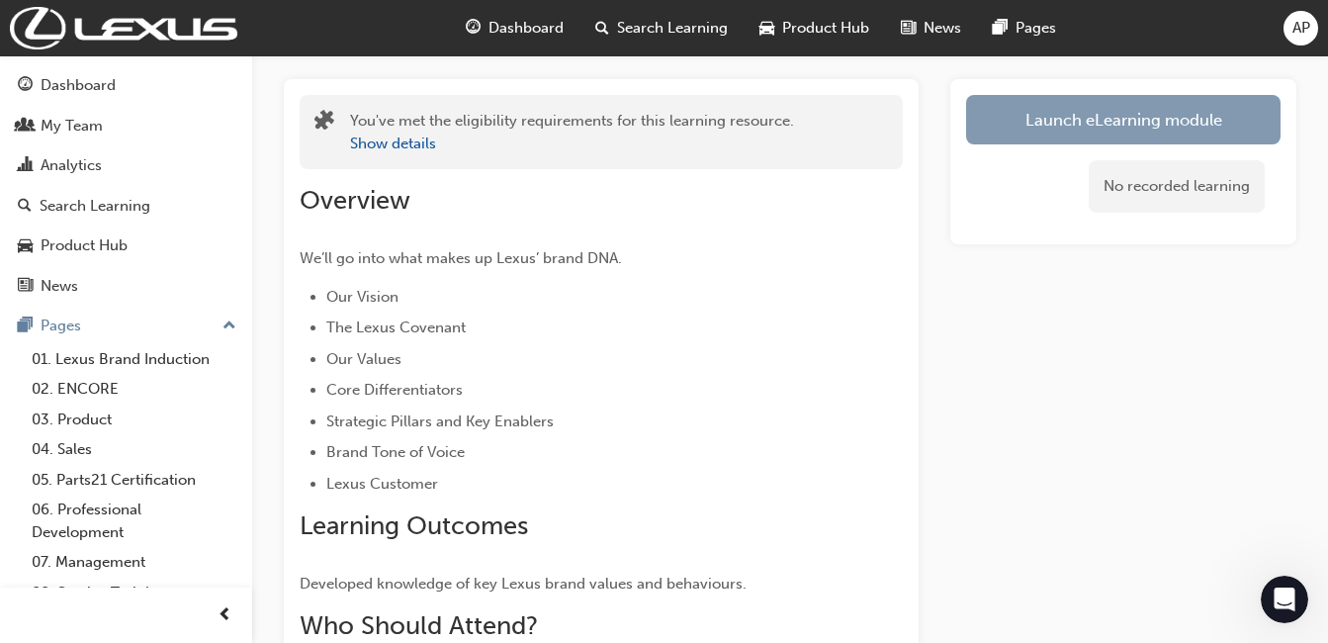
click at [1013, 123] on link "Launch eLearning module" at bounding box center [1123, 119] width 314 height 49
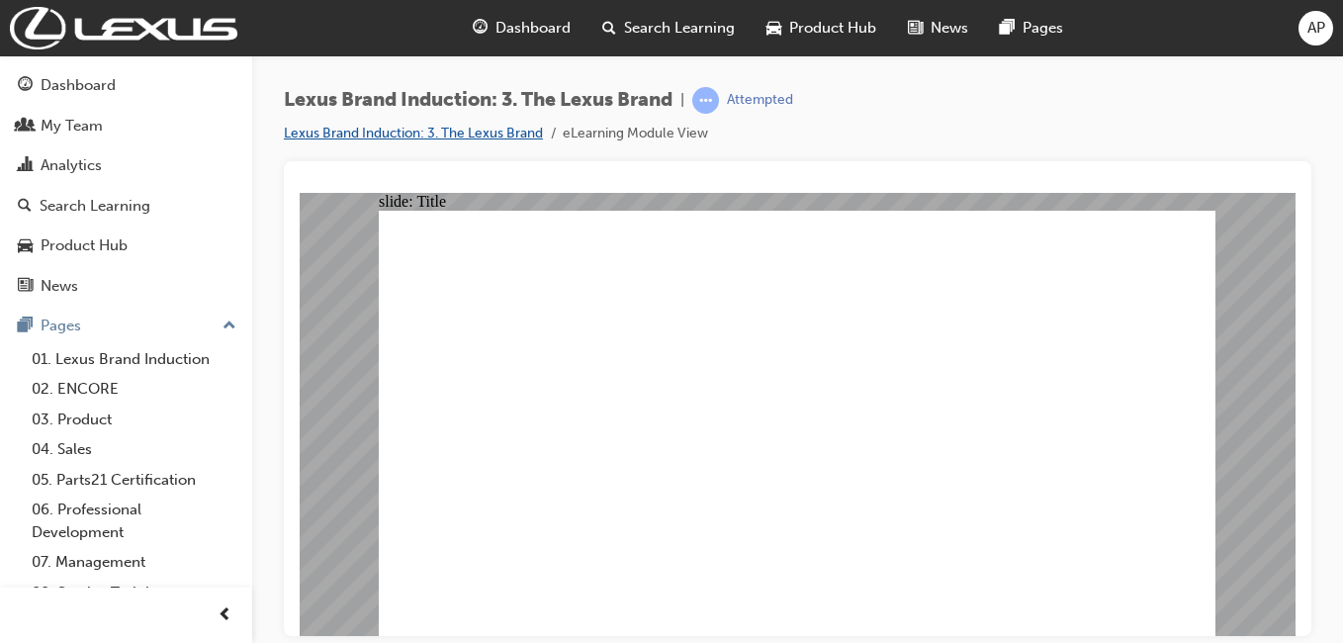
click at [461, 126] on link "Lexus Brand Induction: 3. The Lexus Brand" at bounding box center [413, 133] width 259 height 17
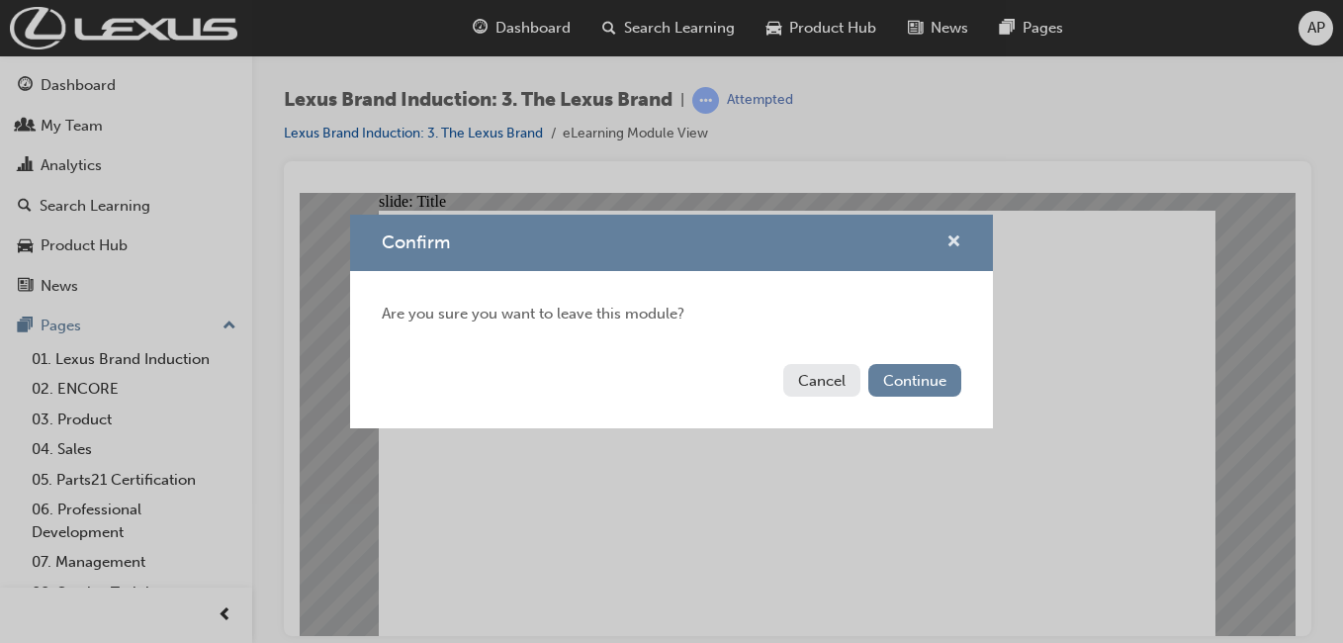
click at [950, 238] on span "cross-icon" at bounding box center [953, 243] width 15 height 18
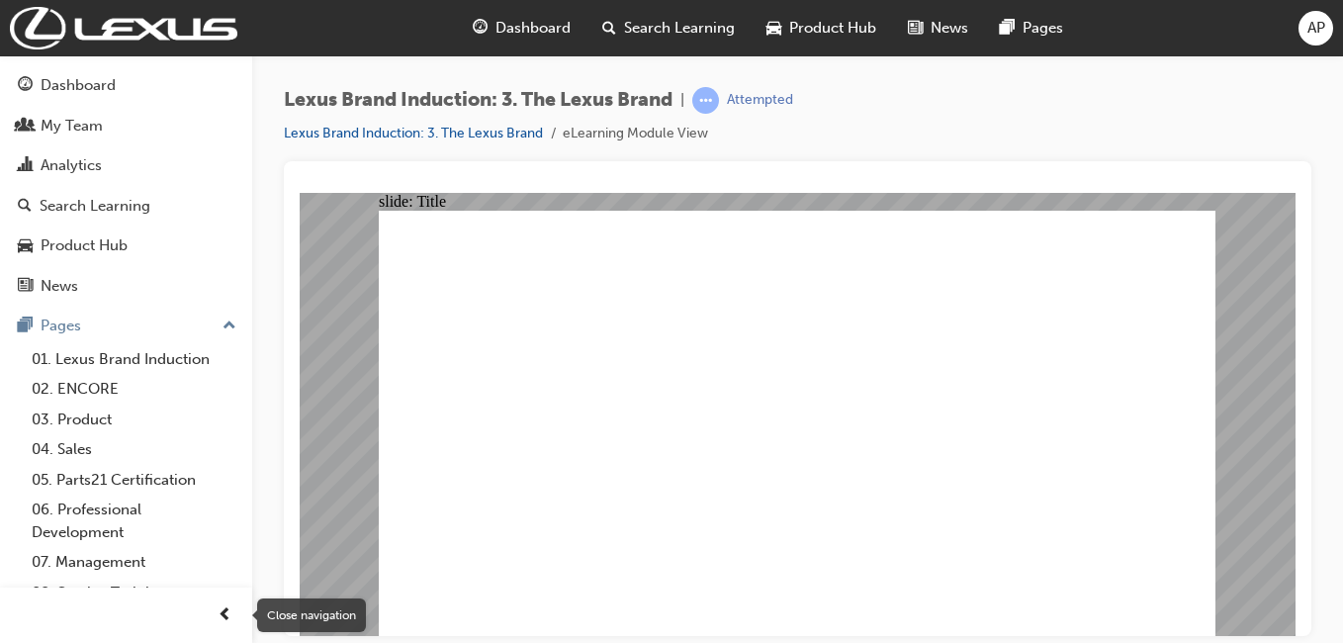
click at [218, 607] on span "prev-icon" at bounding box center [225, 615] width 15 height 25
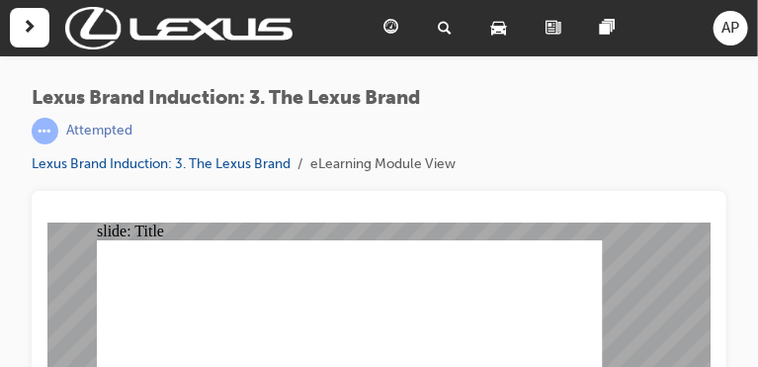
drag, startPoint x: 1283, startPoint y: 0, endPoint x: 511, endPoint y: 190, distance: 795.2
click at [511, 190] on div "Lexus Brand Induction: 3. The Lexus Brand | Attempted Lexus Brand Induction: 3.…" at bounding box center [379, 139] width 695 height 104
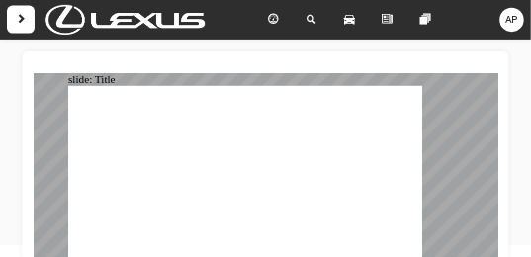
scroll to position [123, 0]
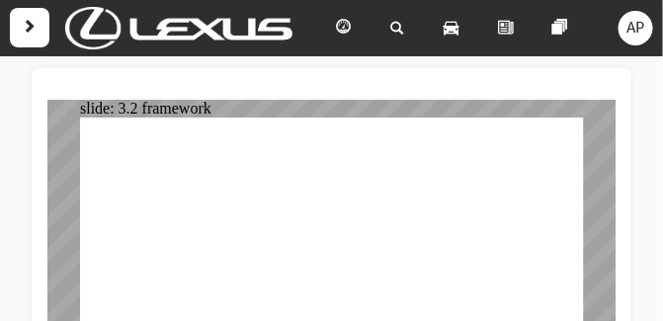
drag, startPoint x: 738, startPoint y: 0, endPoint x: 422, endPoint y: 90, distance: 328.0
click at [422, 90] on div at bounding box center [331, 92] width 569 height 16
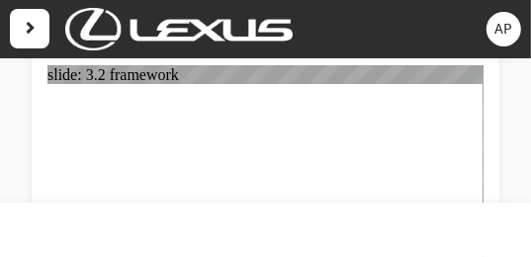
drag, startPoint x: 705, startPoint y: 66, endPoint x: 307, endPoint y: 84, distance: 398.9
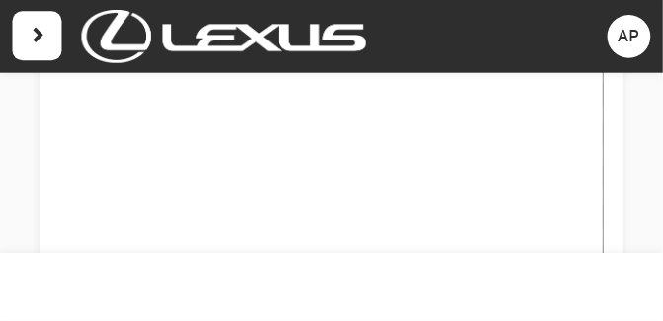
scroll to position [0, 0]
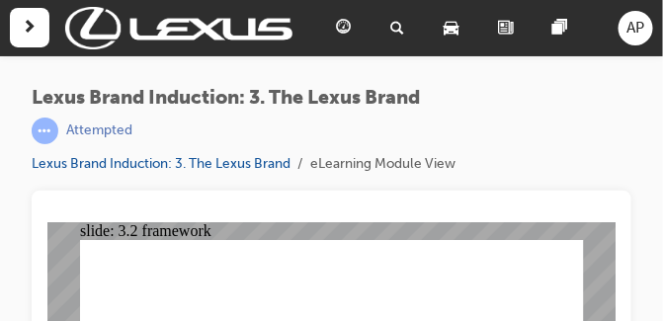
drag, startPoint x: 510, startPoint y: 0, endPoint x: 440, endPoint y: 125, distance: 143.0
click at [440, 125] on div "Attempted" at bounding box center [244, 131] width 424 height 27
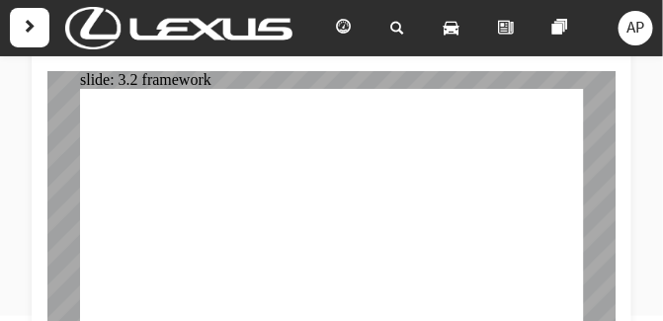
scroll to position [168, 0]
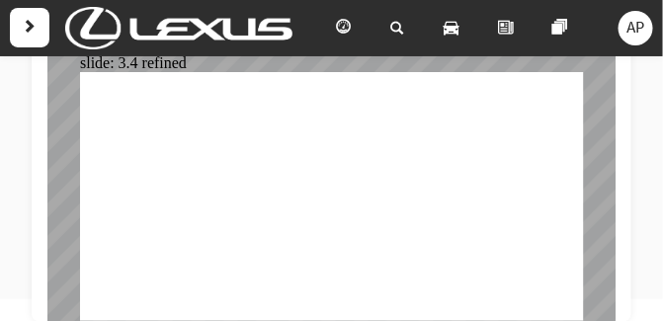
click at [649, 223] on div "Lexus Brand Induction: 3. The Lexus Brand | Attempted Lexus Brand Induction: 3.…" at bounding box center [331, 68] width 663 height 363
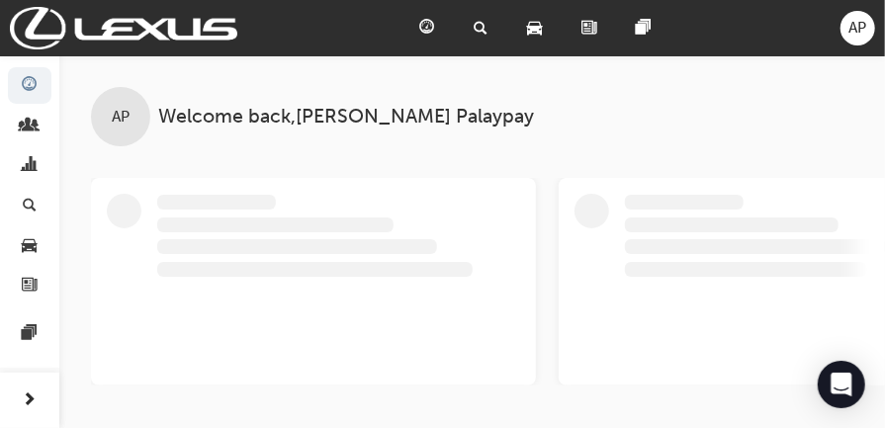
drag, startPoint x: 616, startPoint y: 0, endPoint x: 602, endPoint y: 132, distance: 133.2
click at [602, 132] on div "AP Welcome back , Abraham Palaypay" at bounding box center [472, 100] width 826 height 91
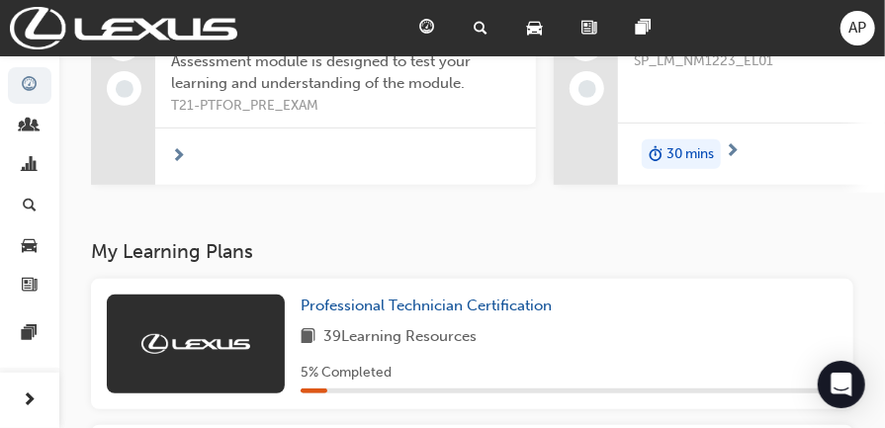
scroll to position [263, 0]
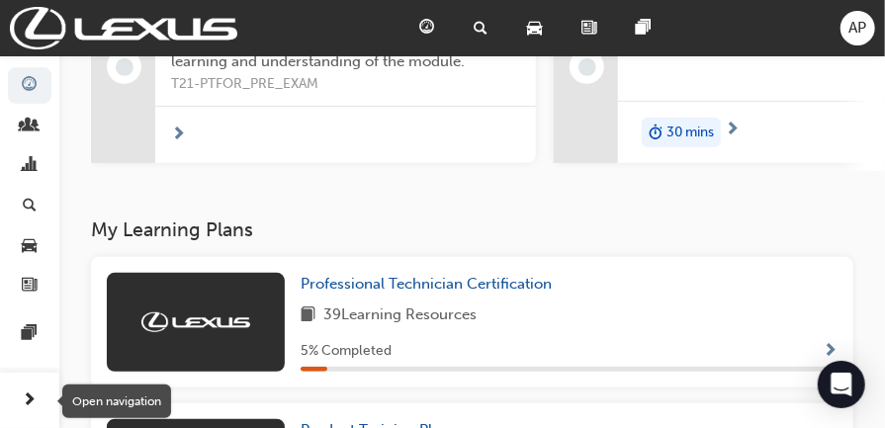
click at [21, 320] on div "button" at bounding box center [30, 401] width 40 height 40
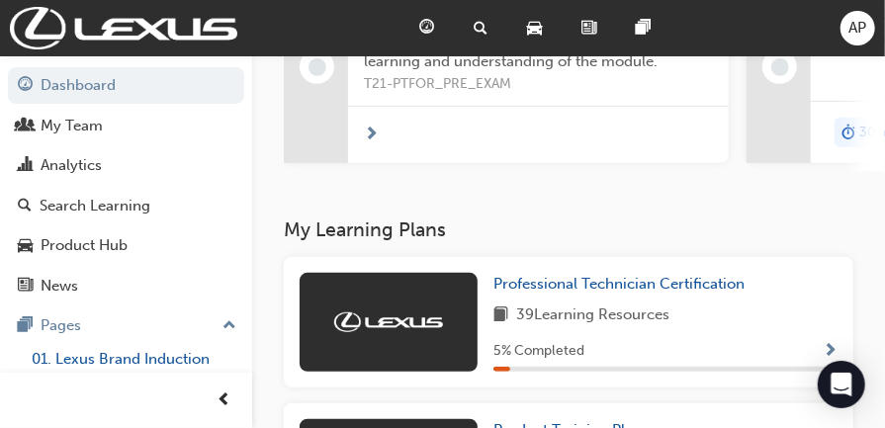
scroll to position [132, 0]
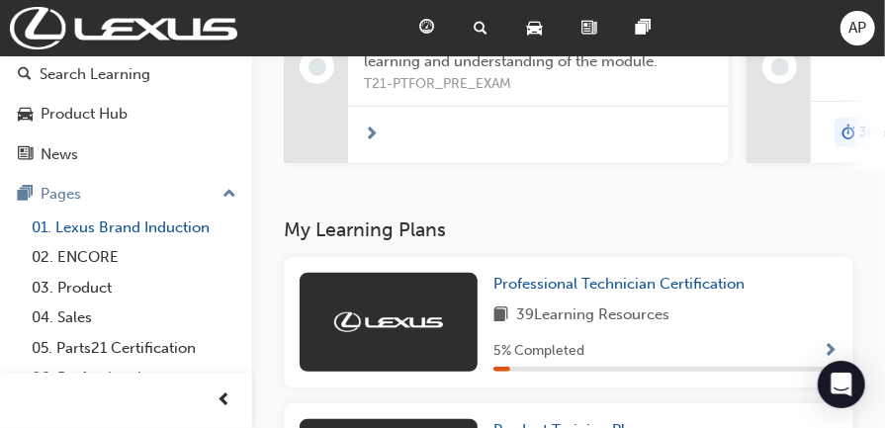
click at [140, 222] on link "01. Lexus Brand Induction" at bounding box center [134, 228] width 220 height 31
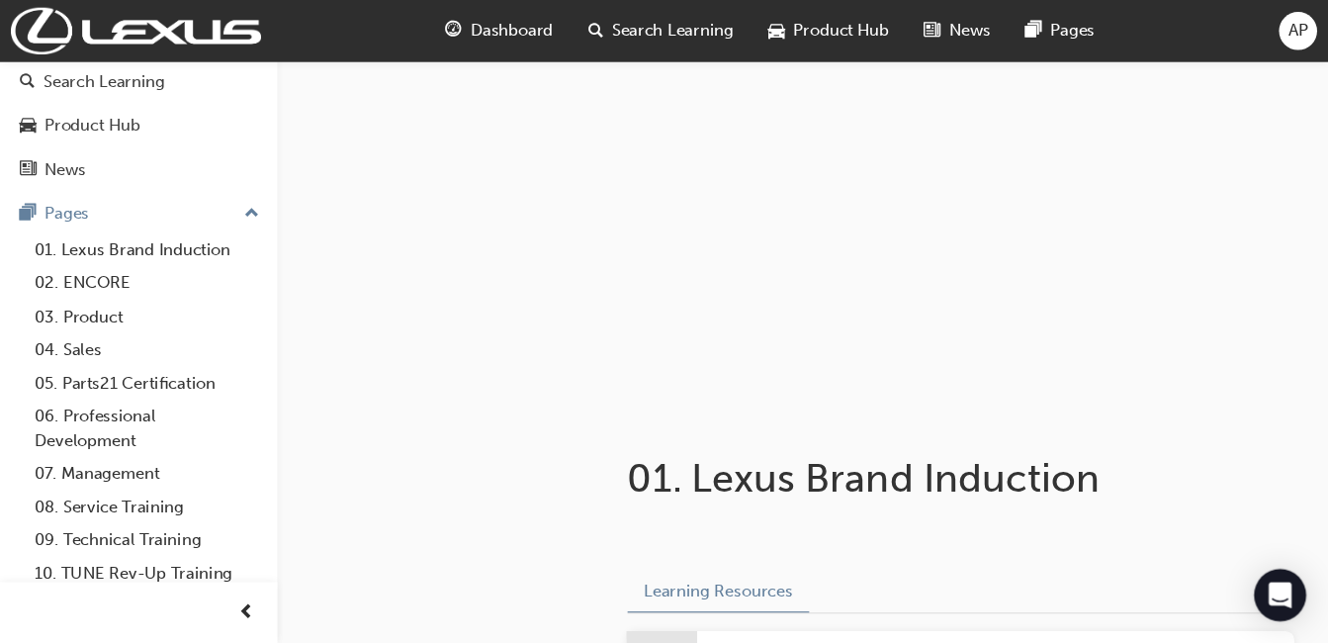
scroll to position [113, 0]
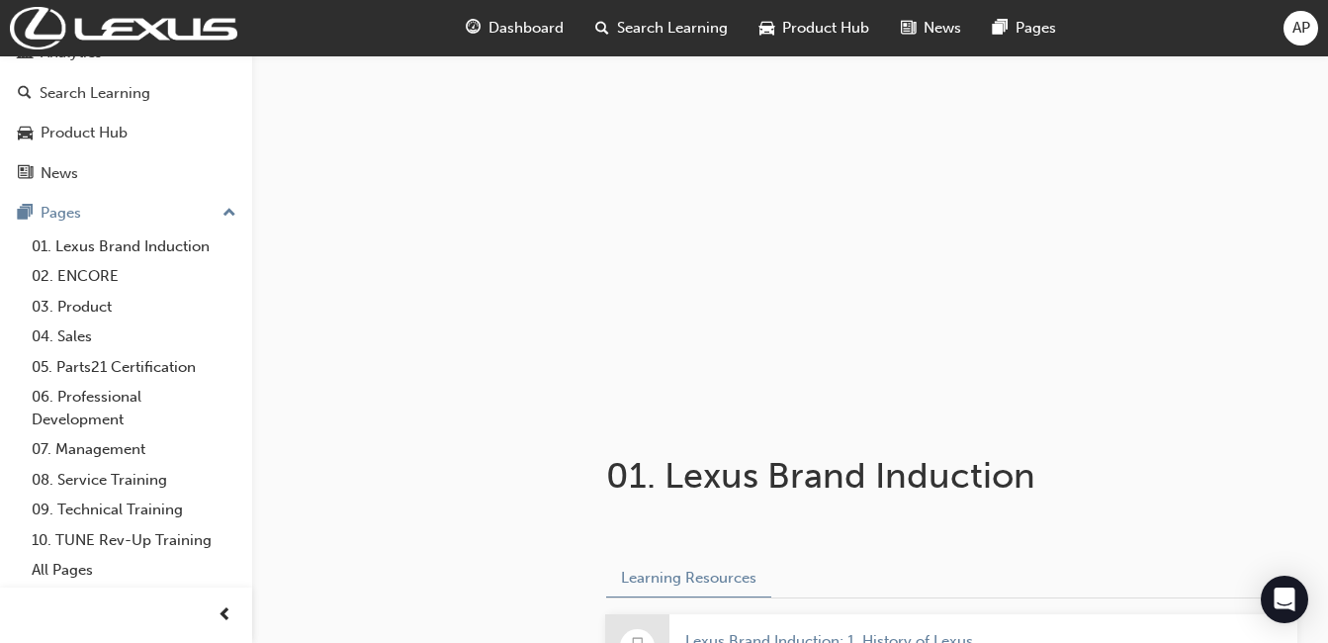
drag, startPoint x: 856, startPoint y: 0, endPoint x: 798, endPoint y: 320, distance: 325.6
click at [670, 320] on div at bounding box center [790, 234] width 1076 height 359
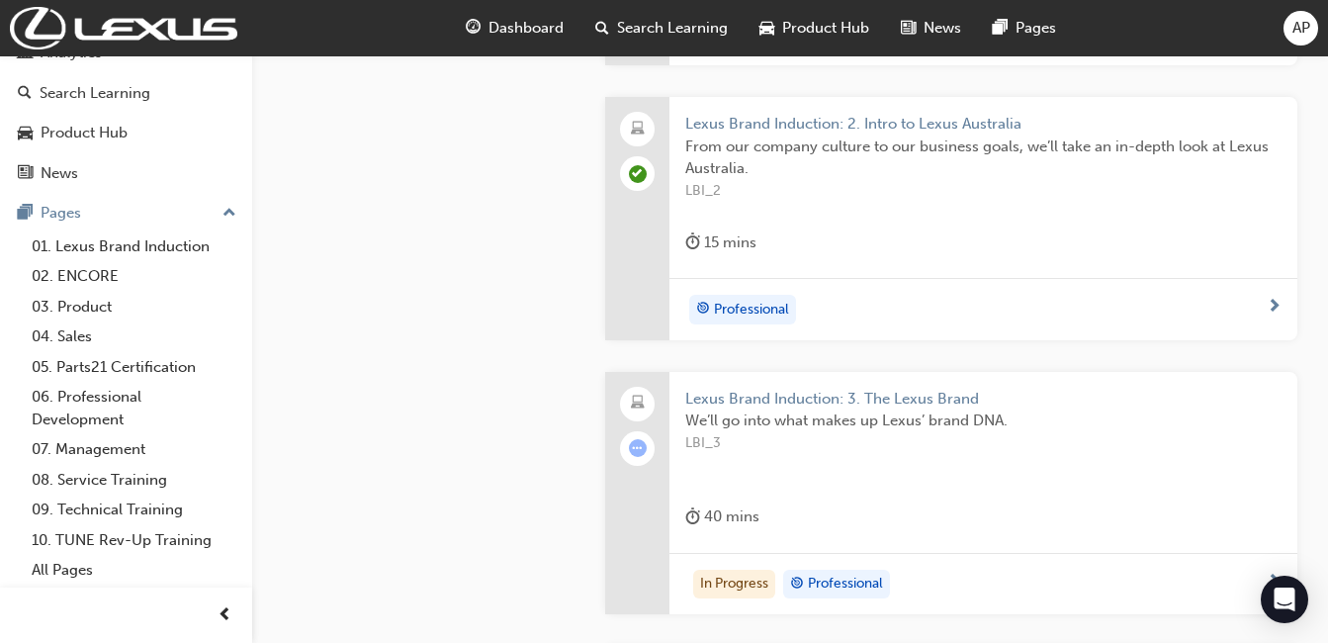
scroll to position [890, 0]
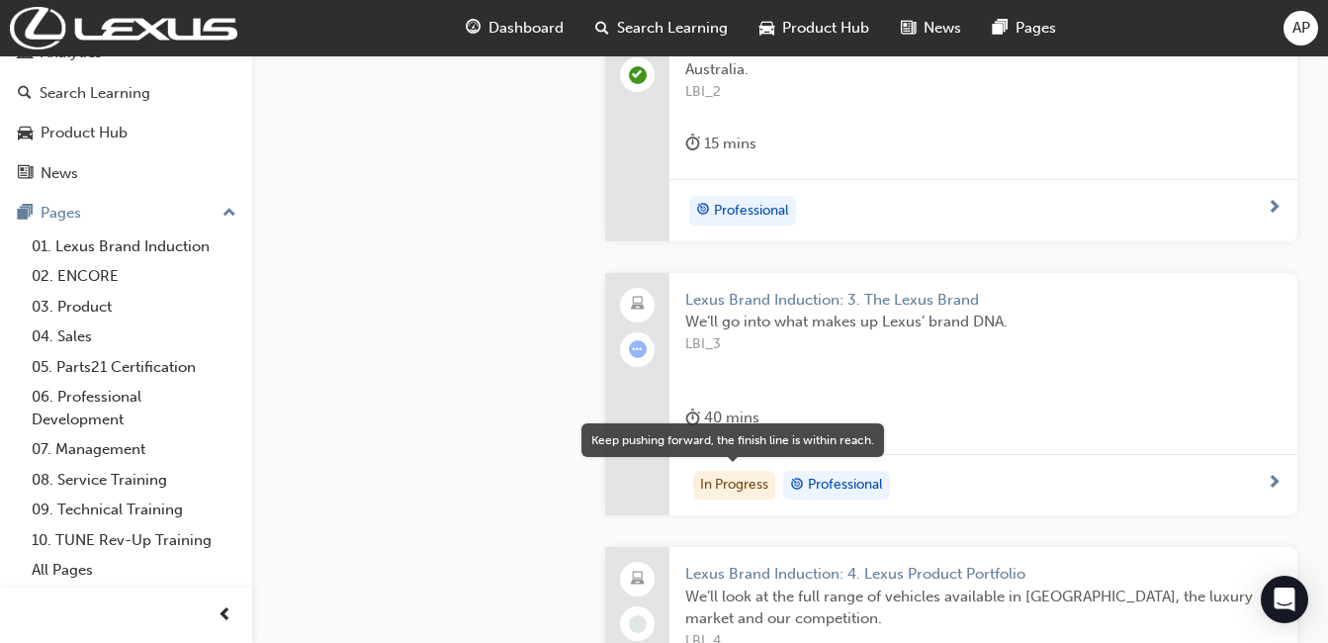
click at [670, 320] on div "In Progress" at bounding box center [734, 486] width 82 height 30
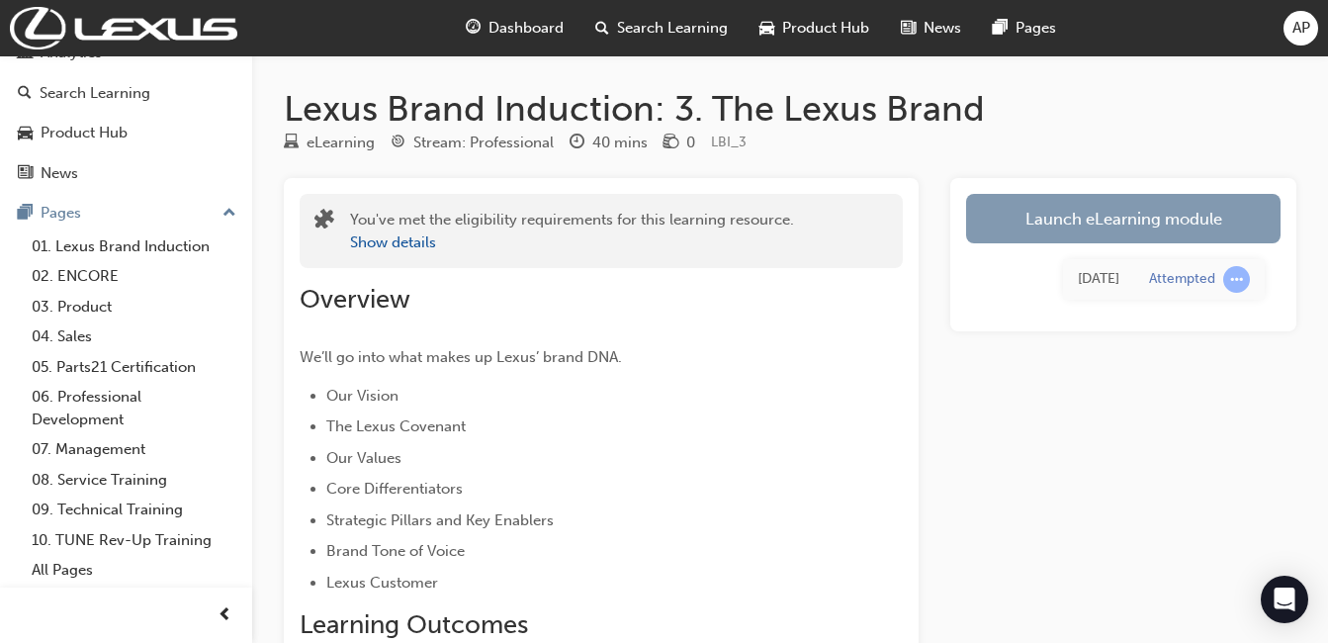
click at [670, 231] on link "Launch eLearning module" at bounding box center [1123, 218] width 314 height 49
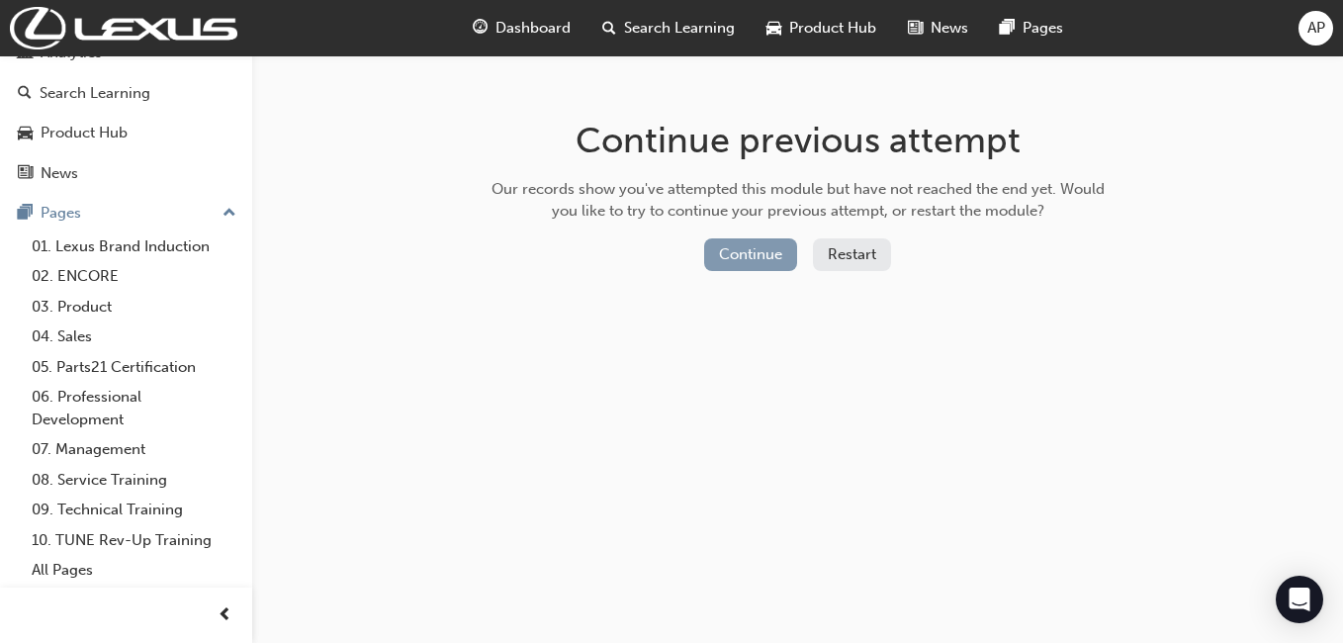
click at [670, 255] on button "Continue" at bounding box center [750, 254] width 93 height 33
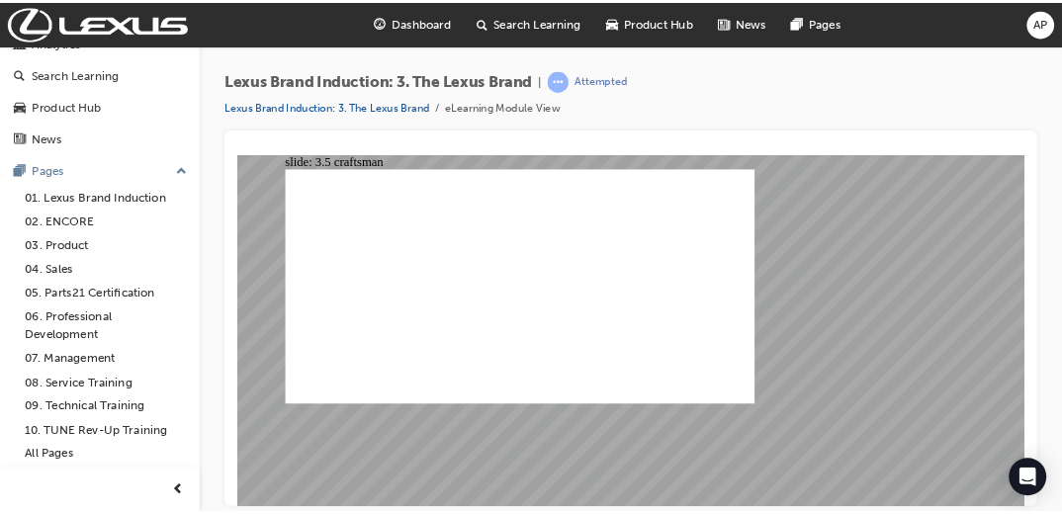
scroll to position [112, 0]
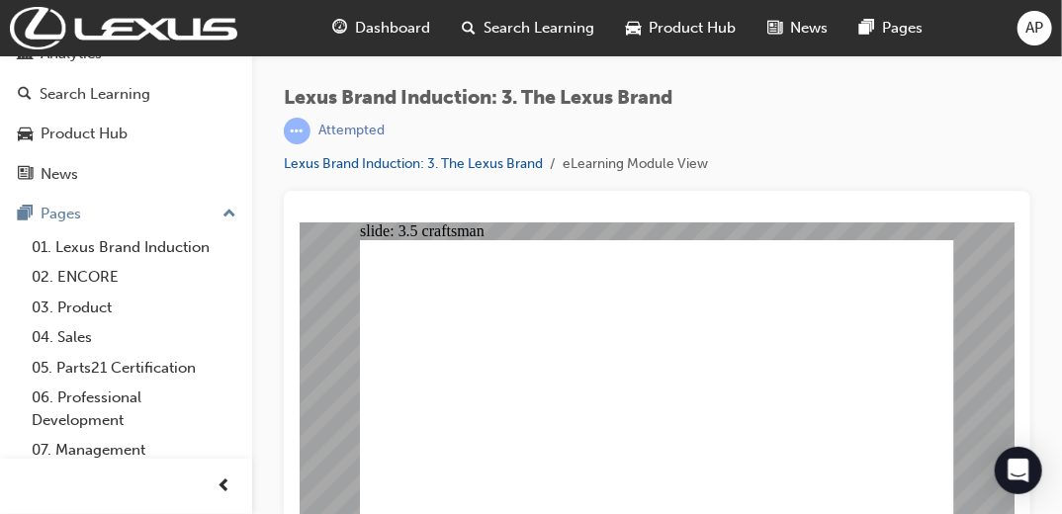
drag, startPoint x: 1573, startPoint y: 226, endPoint x: 688, endPoint y: 230, distance: 885.0
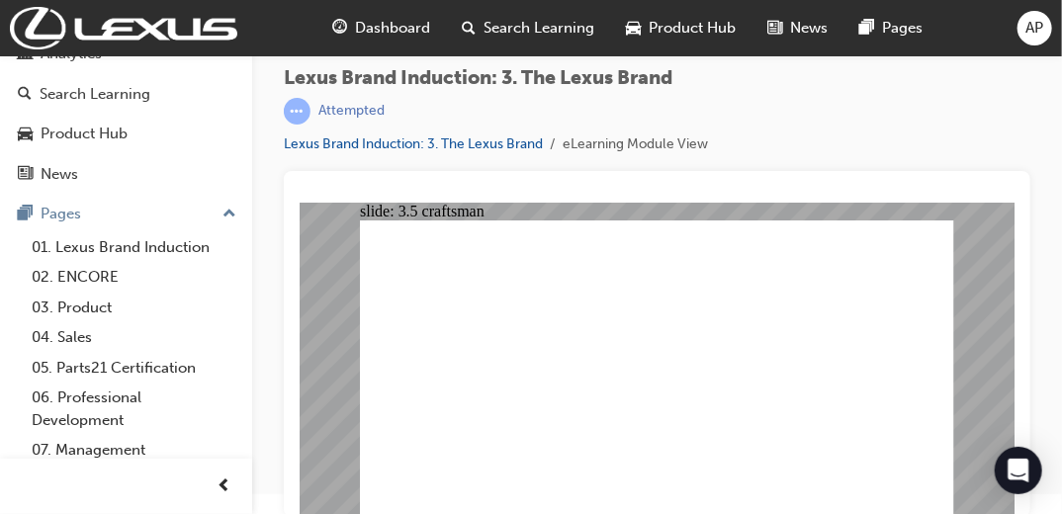
scroll to position [22, 0]
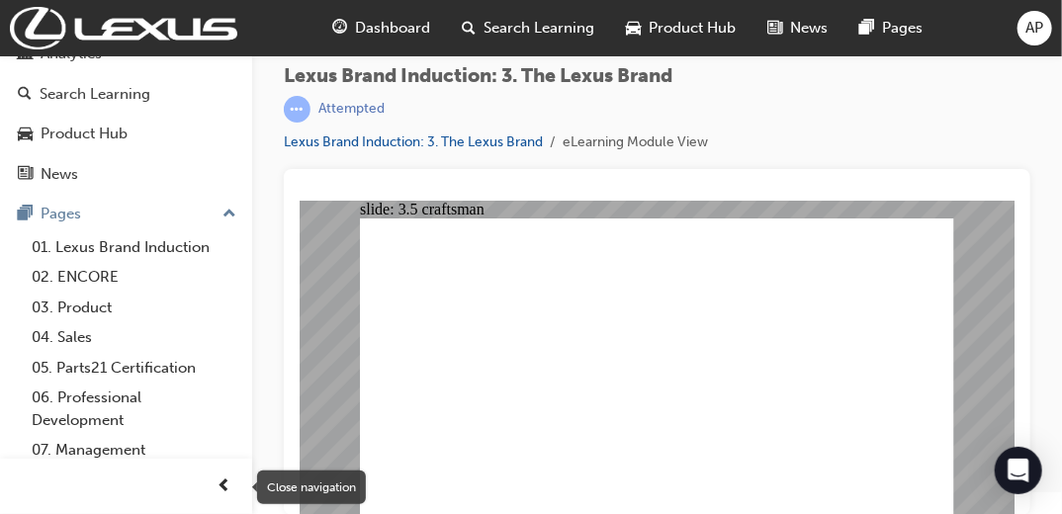
click at [227, 320] on span "prev-icon" at bounding box center [225, 487] width 15 height 25
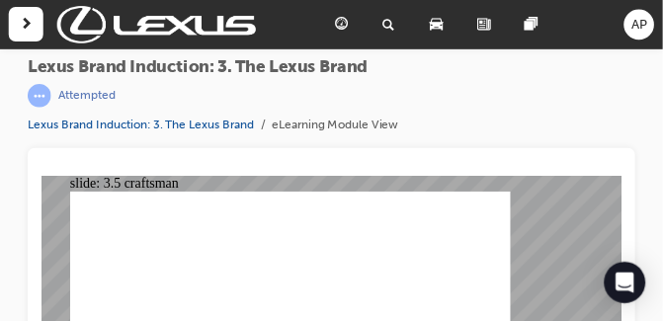
scroll to position [23, 0]
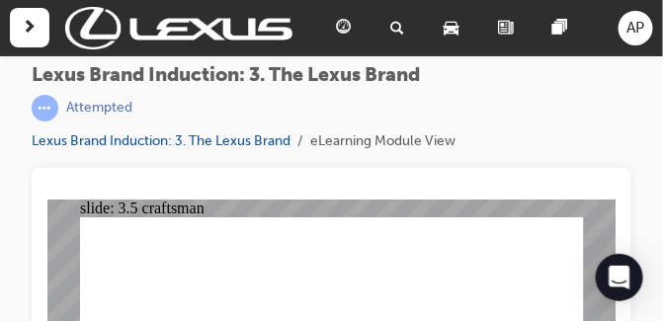
drag, startPoint x: 952, startPoint y: 0, endPoint x: 407, endPoint y: 193, distance: 577.9
click at [407, 193] on div at bounding box center [331, 192] width 569 height 16
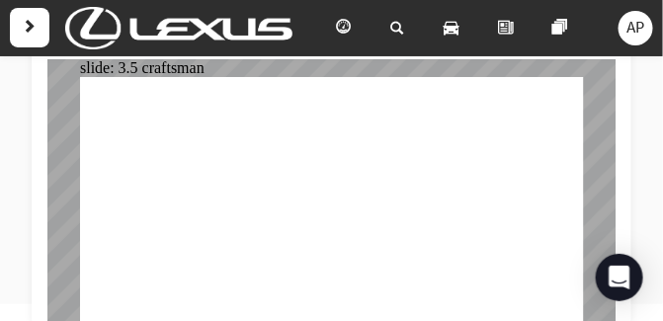
scroll to position [168, 0]
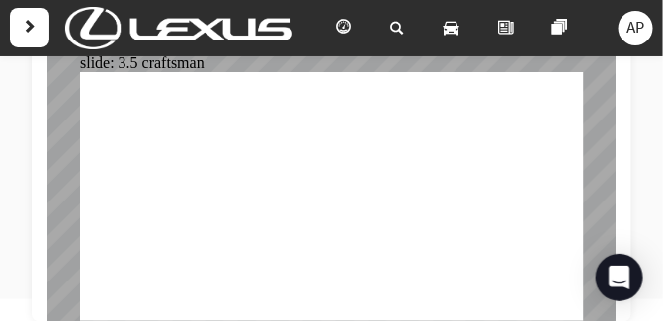
click at [643, 194] on div "Lexus Brand Induction: 3. The Lexus Brand | Attempted Lexus Brand Induction: 3.…" at bounding box center [331, 68] width 663 height 363
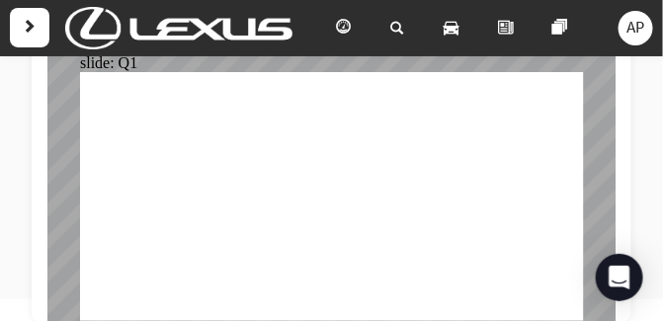
checkbox input "true"
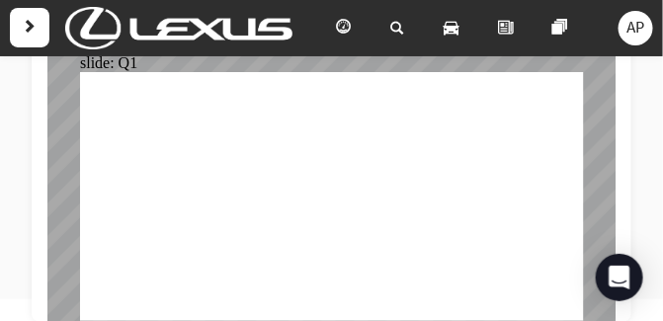
checkbox input "true"
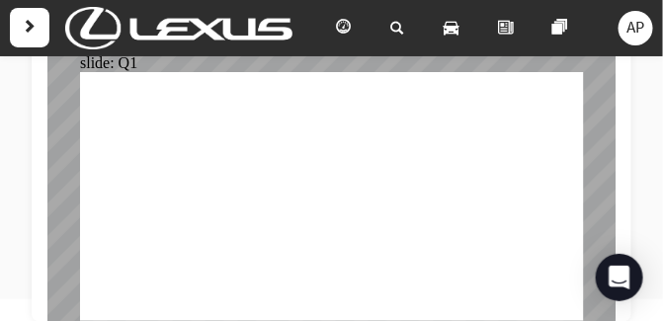
radio input "true"
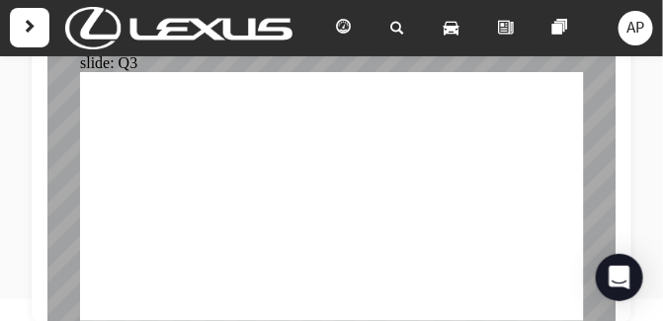
radio input "true"
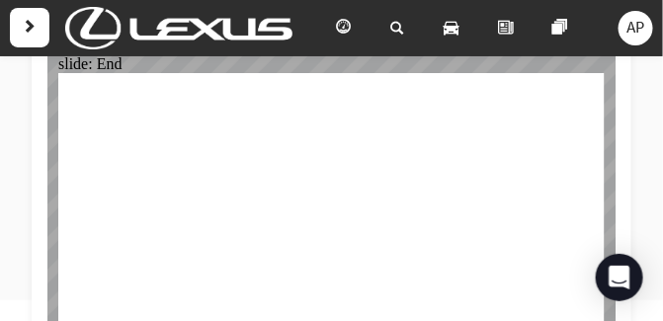
scroll to position [168, 0]
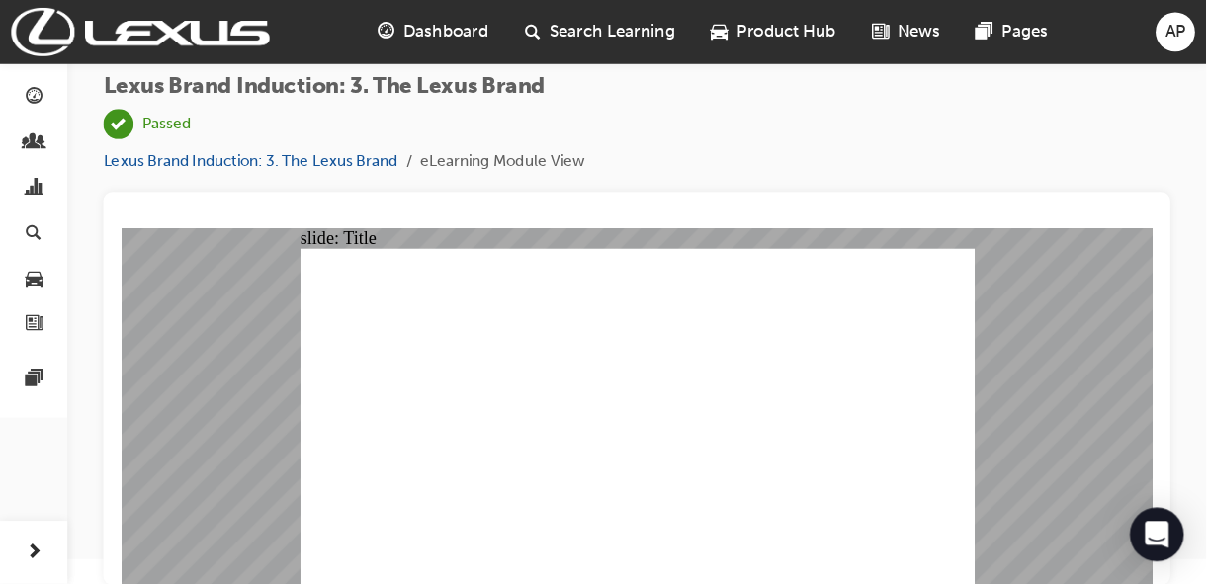
scroll to position [0, 0]
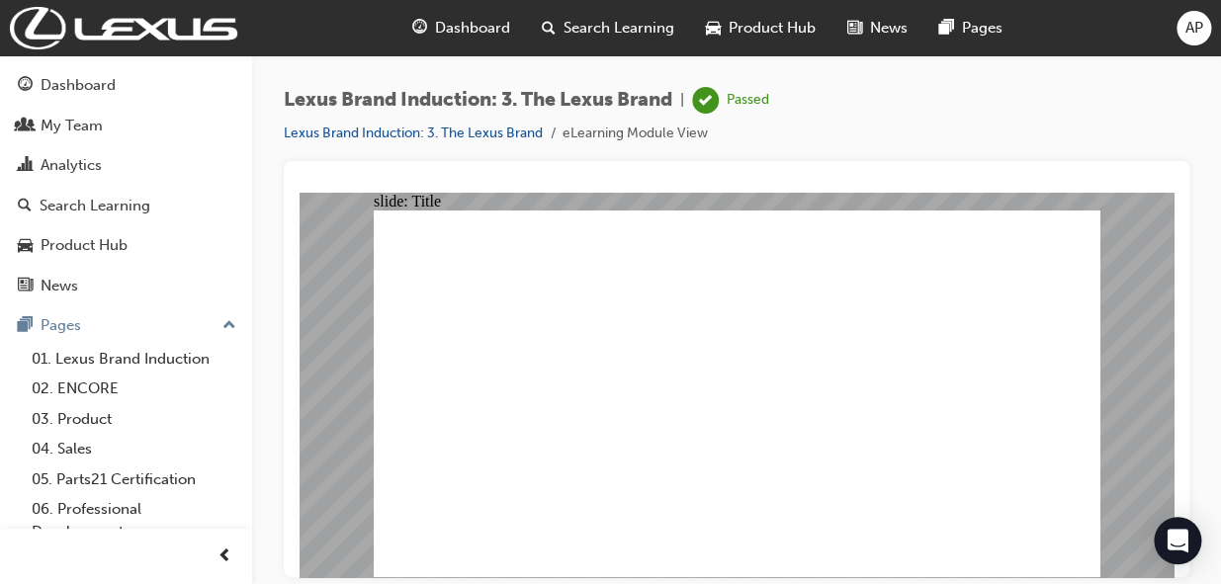
drag, startPoint x: 642, startPoint y: 0, endPoint x: 821, endPoint y: 135, distance: 224.5
click at [670, 135] on div "Lexus Brand Induction: 3. The Lexus Brand | Passed Lexus Brand Induction: 3. Th…" at bounding box center [737, 124] width 906 height 74
click at [161, 320] on link "01. Lexus Brand Induction" at bounding box center [134, 359] width 220 height 31
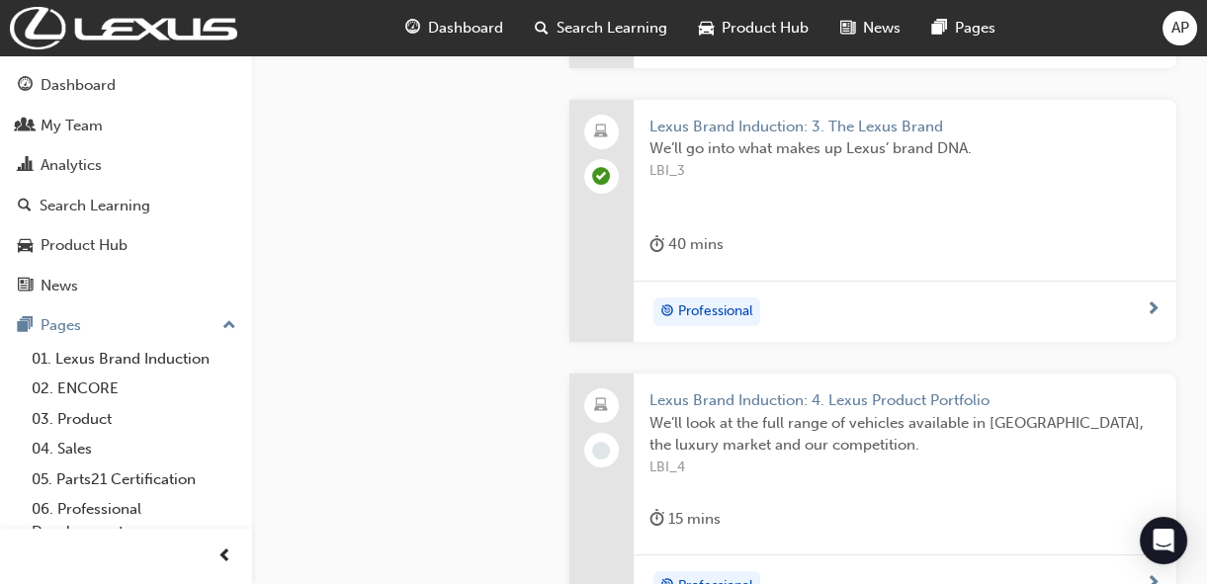
scroll to position [1082, 0]
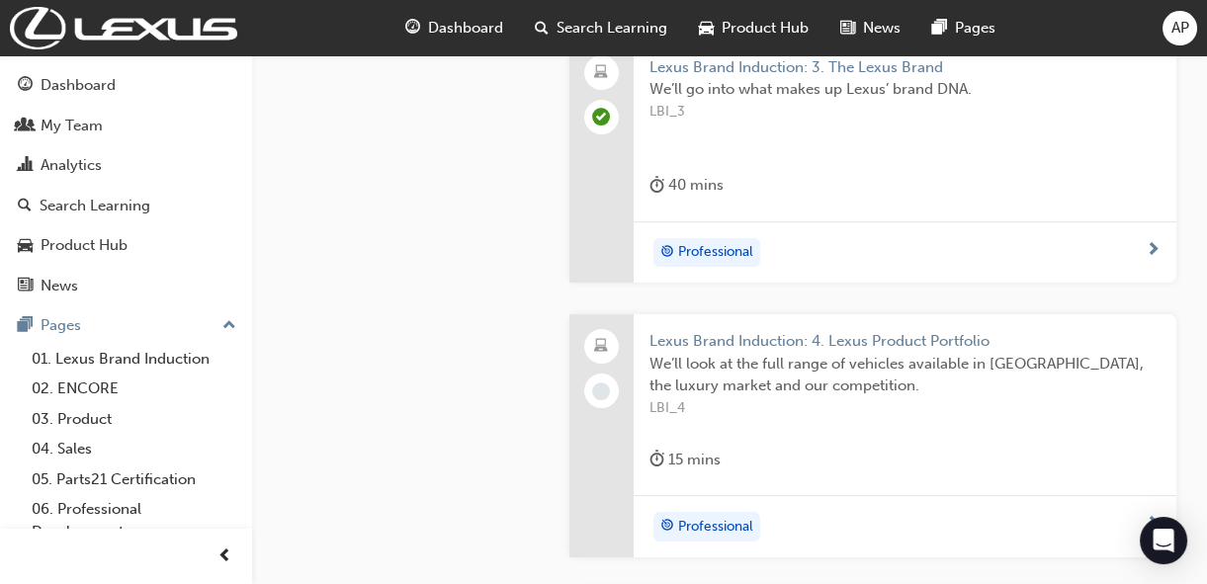
click at [670, 320] on span "Lexus Brand Induction: 4. Lexus Product Portfolio" at bounding box center [905, 341] width 511 height 23
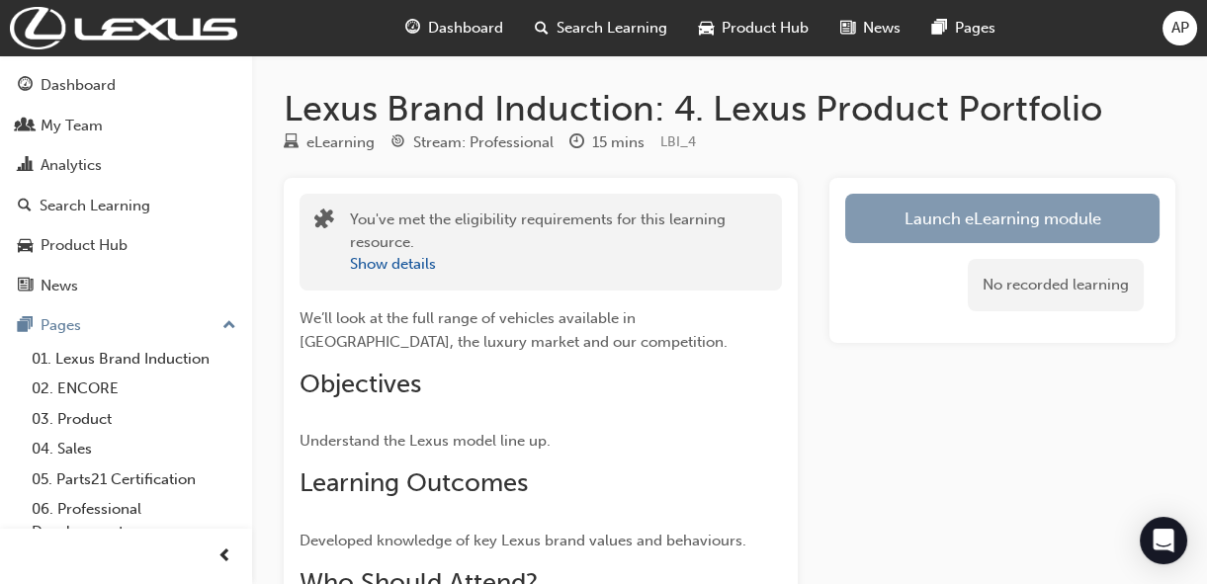
click at [670, 220] on link "Launch eLearning module" at bounding box center [1002, 218] width 314 height 49
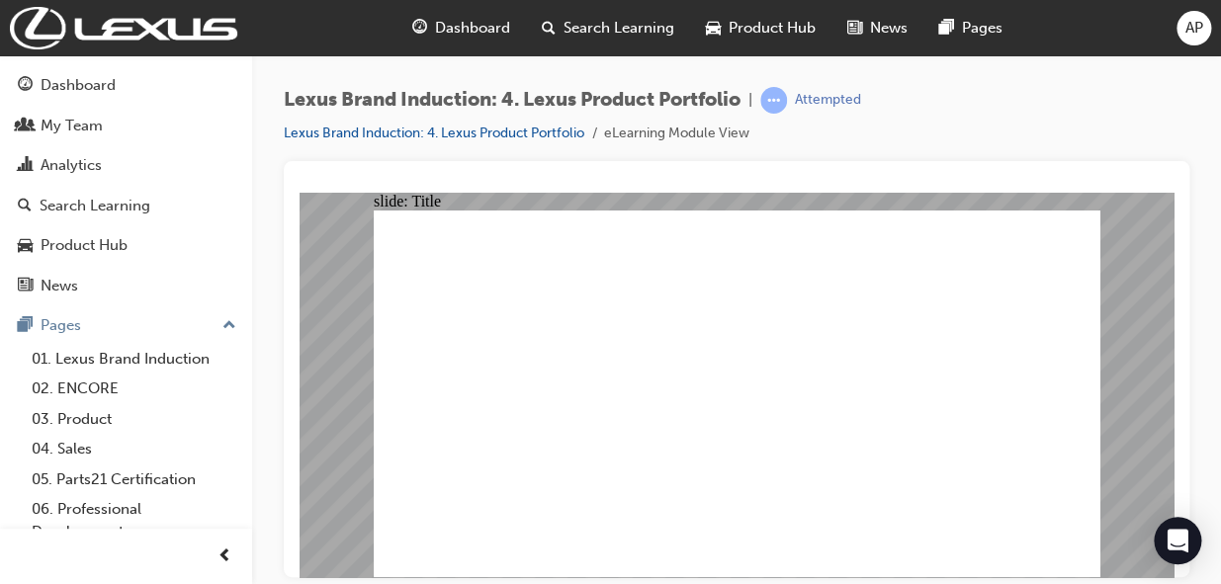
click at [218, 320] on span "prev-icon" at bounding box center [225, 557] width 15 height 25
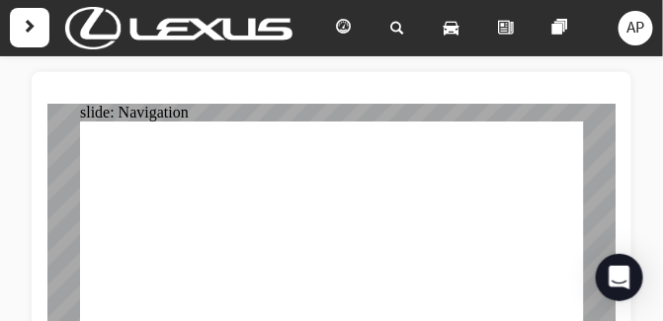
scroll to position [168, 0]
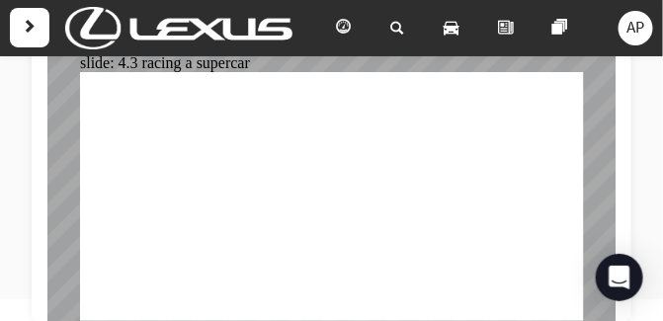
click at [634, 201] on div "Lexus Brand Induction: 4. Lexus Product Portfolio | Attempted Lexus Brand Induc…" at bounding box center [331, 68] width 663 height 363
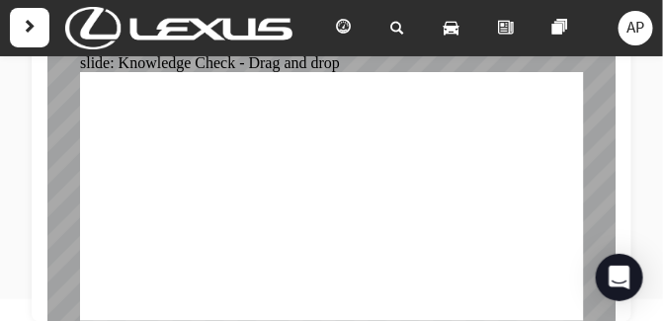
drag, startPoint x: 514, startPoint y: 165, endPoint x: 315, endPoint y: 234, distance: 210.5
drag, startPoint x: 416, startPoint y: 172, endPoint x: 517, endPoint y: 237, distance: 120.1
drag, startPoint x: 327, startPoint y: 151, endPoint x: 425, endPoint y: 218, distance: 118.2
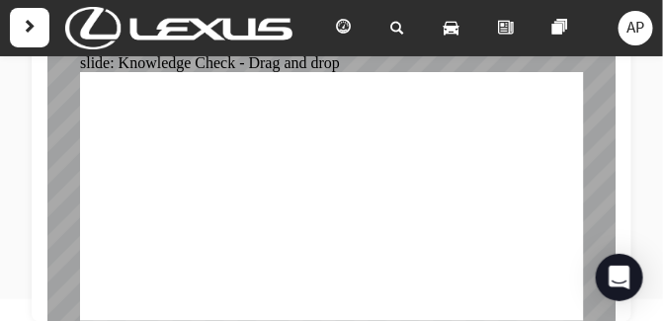
radio input "true"
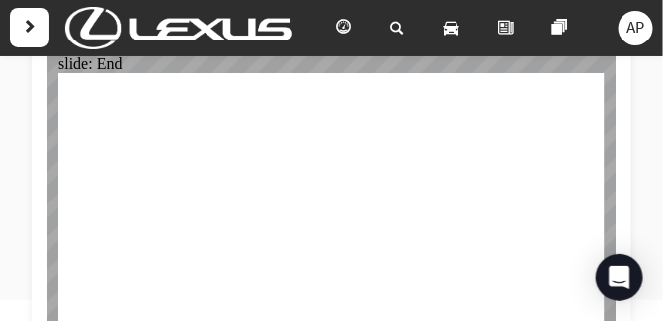
scroll to position [168, 0]
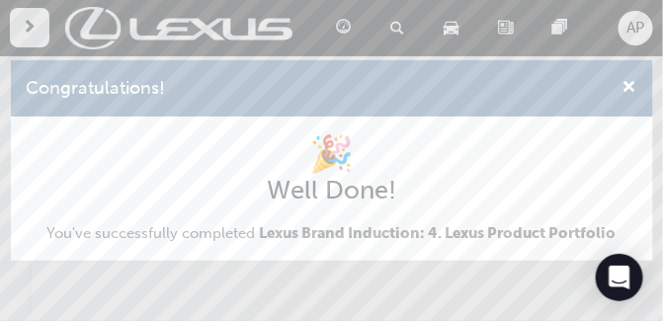
scroll to position [0, 0]
click at [634, 87] on span "cross-icon" at bounding box center [630, 89] width 15 height 18
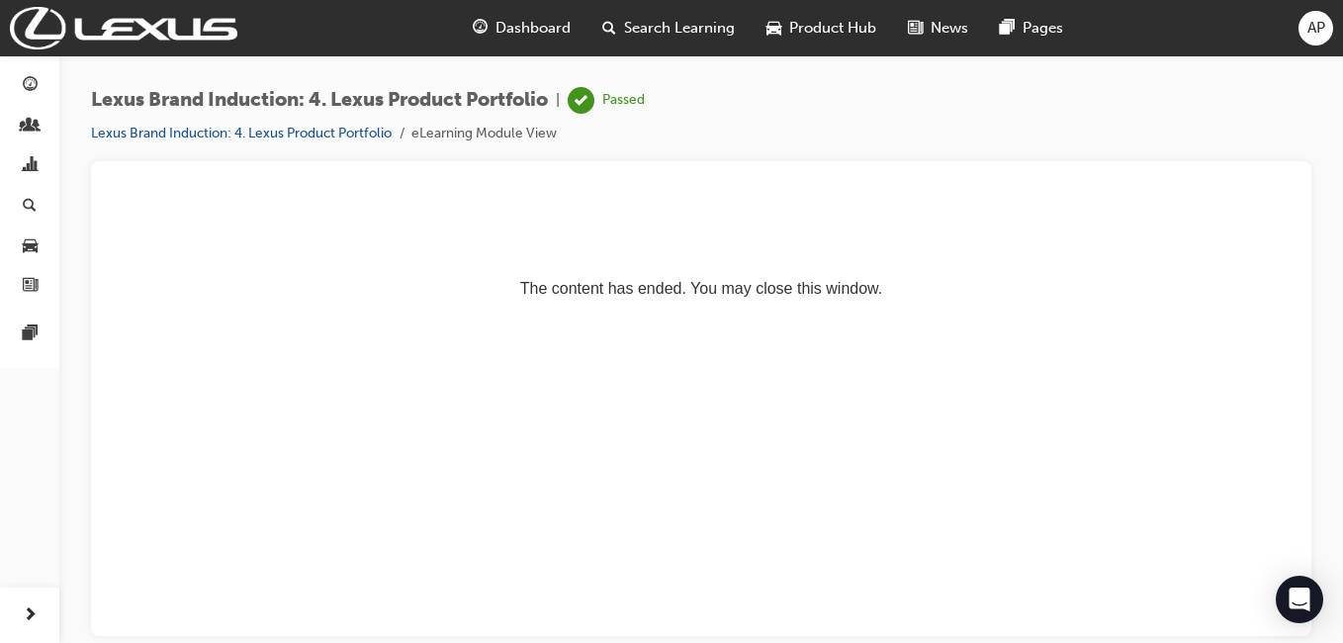
drag, startPoint x: 741, startPoint y: 192, endPoint x: 760, endPoint y: 226, distance: 39.9
click at [670, 226] on p "The content has ended. You may close this window." at bounding box center [701, 252] width 1173 height 89
click at [34, 320] on span "next-icon" at bounding box center [30, 615] width 15 height 25
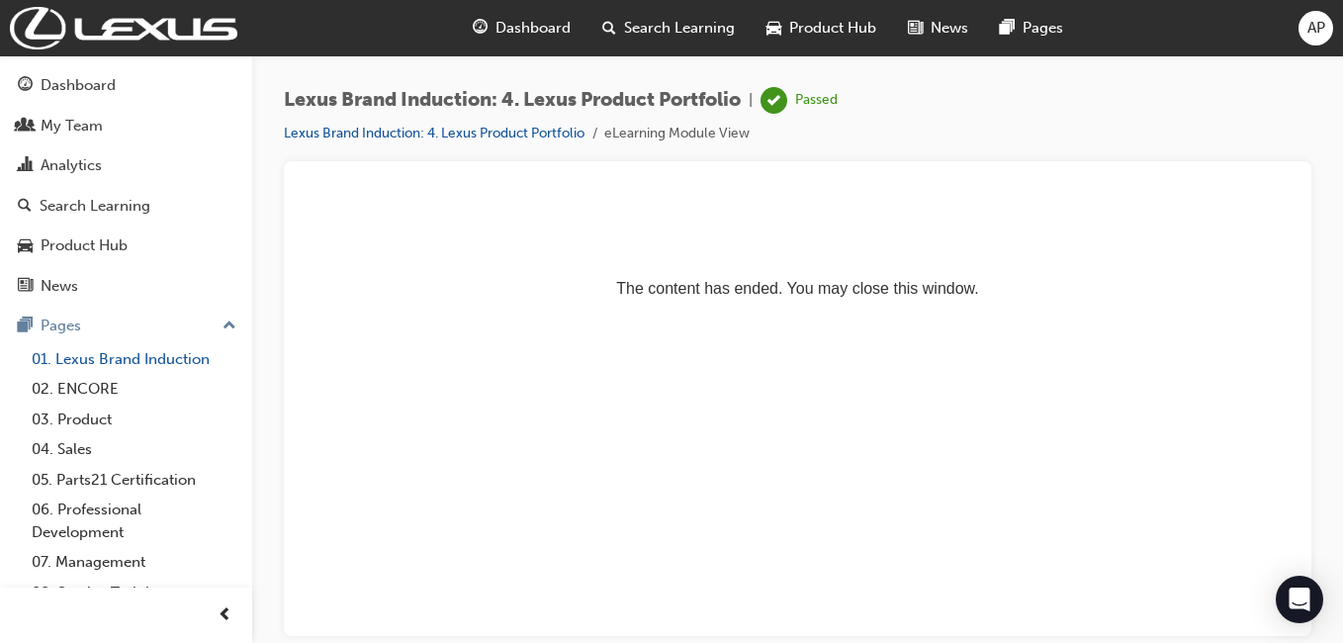
click at [108, 320] on link "01. Lexus Brand Induction" at bounding box center [134, 359] width 220 height 31
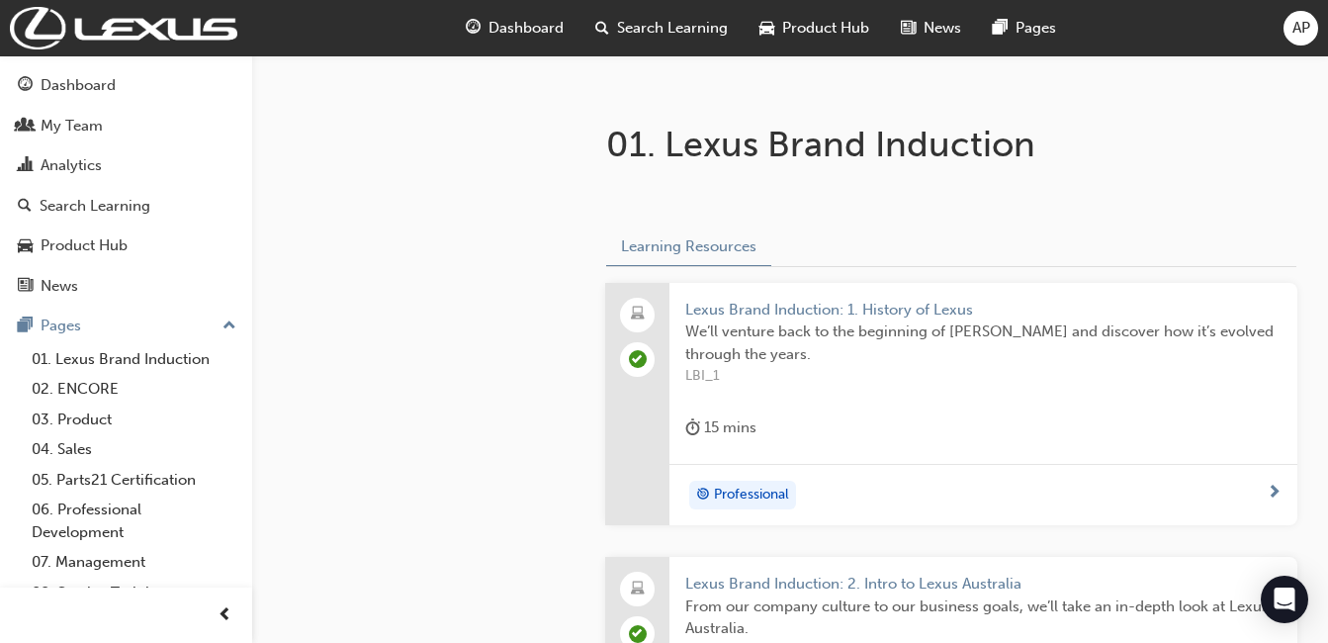
scroll to position [283, 0]
